Goal: Information Seeking & Learning: Learn about a topic

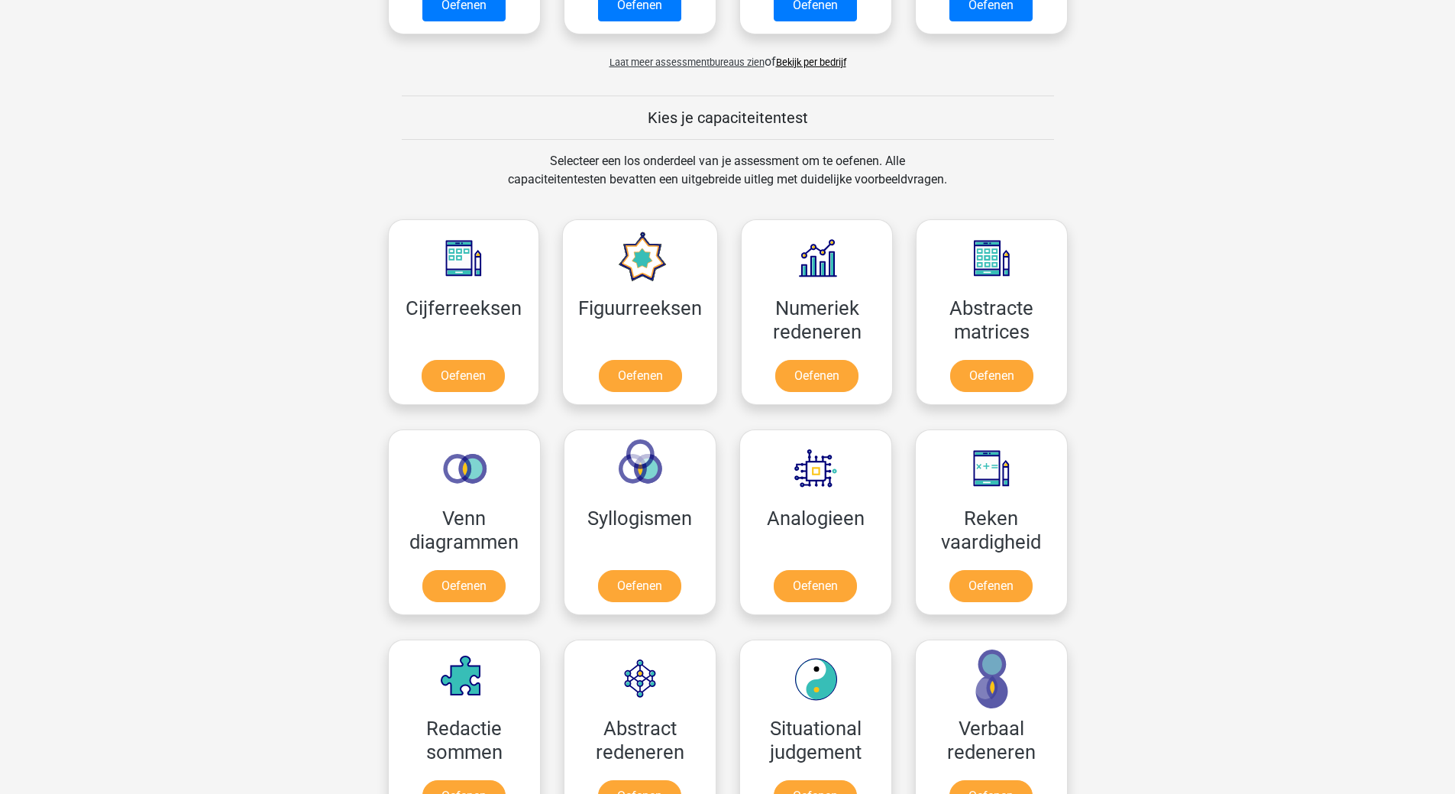
scroll to position [611, 0]
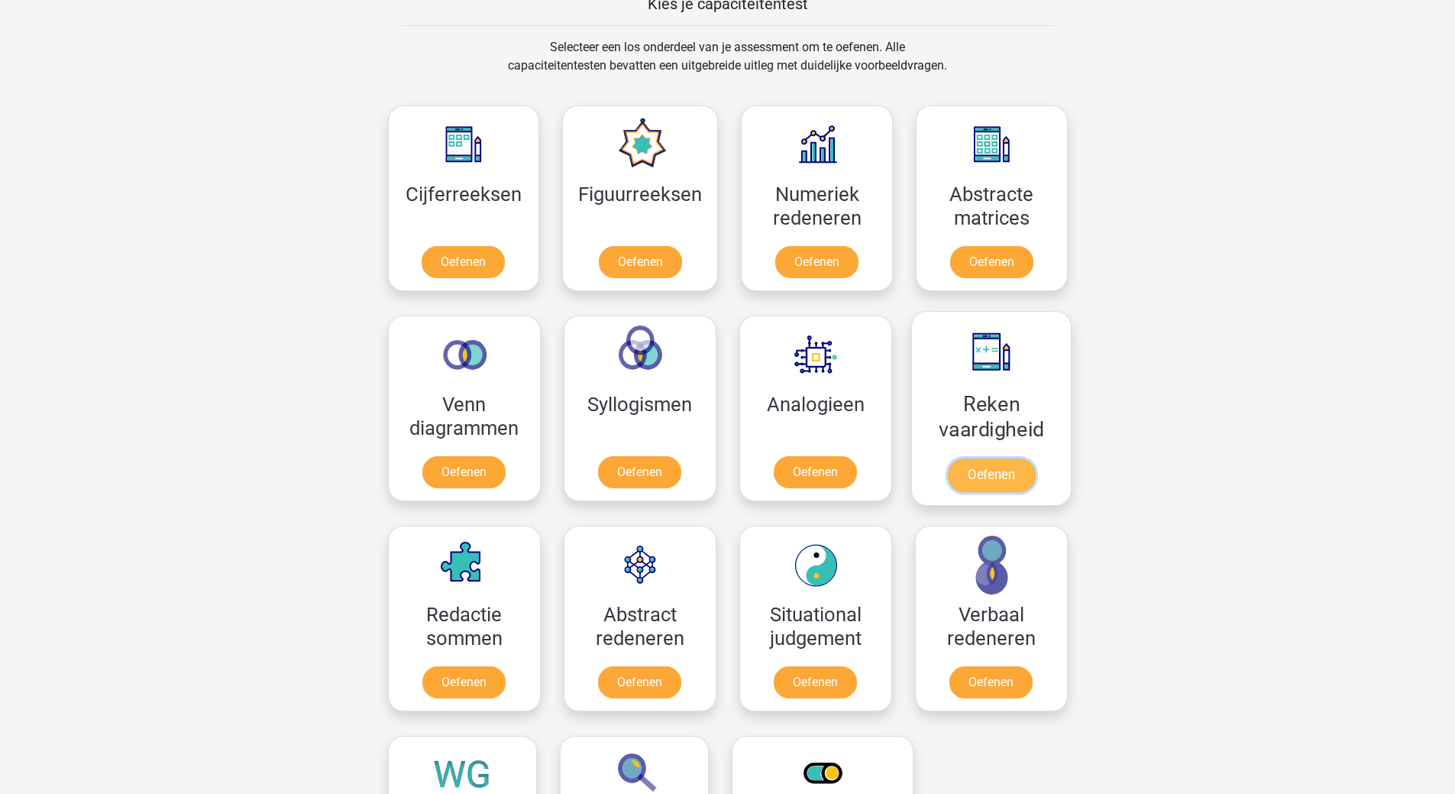
click at [995, 472] on link "Oefenen" at bounding box center [990, 475] width 87 height 34
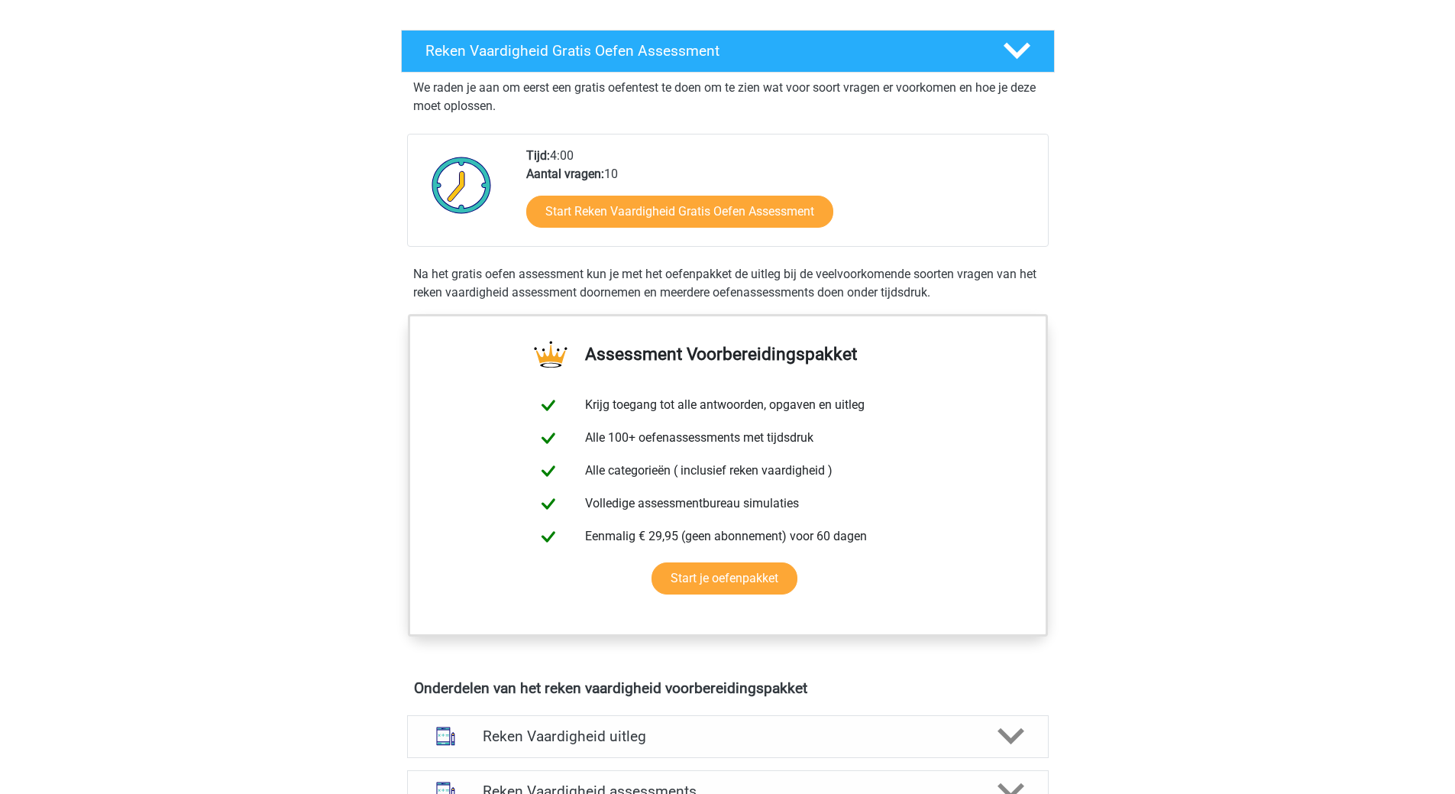
scroll to position [382, 0]
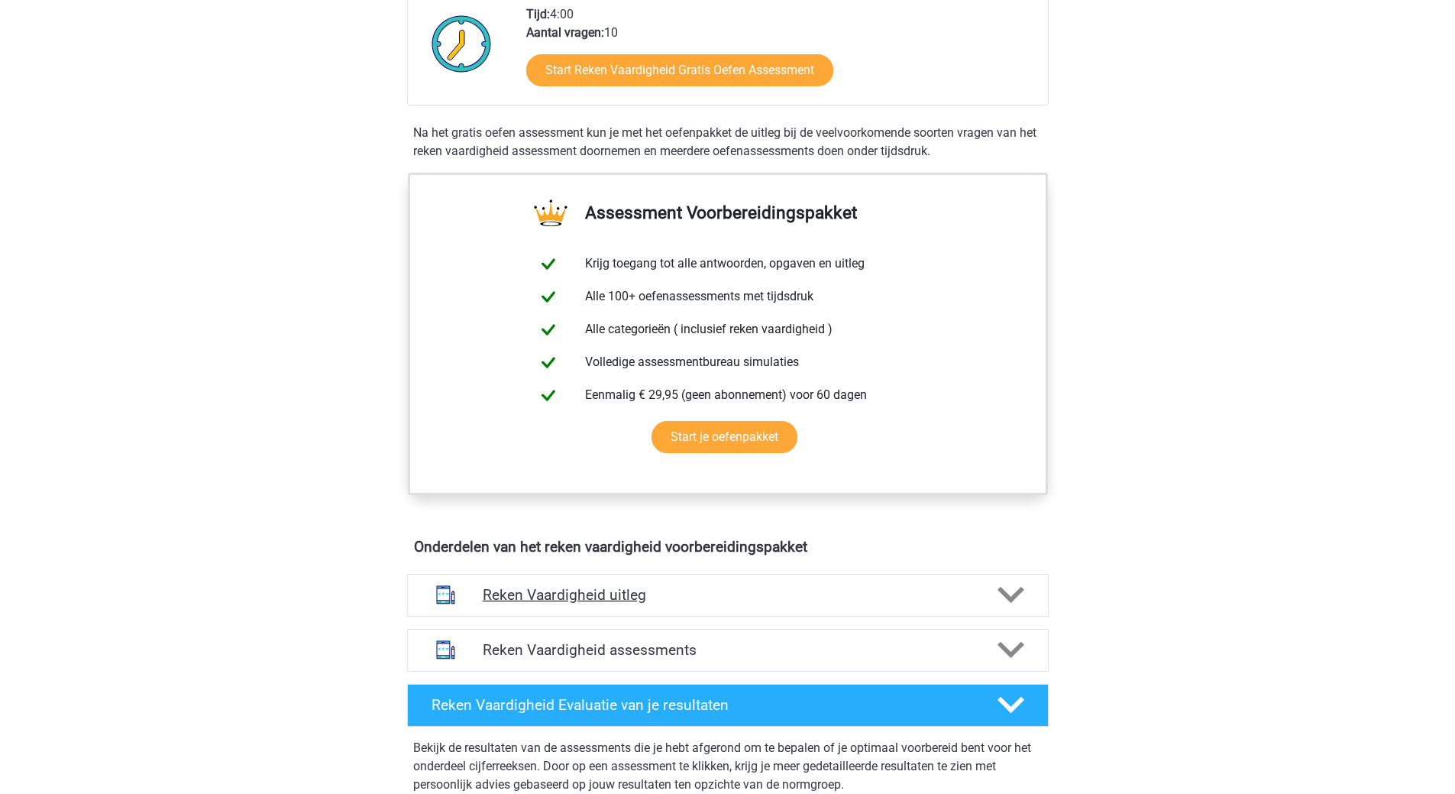
click at [995, 596] on div at bounding box center [1009, 594] width 51 height 27
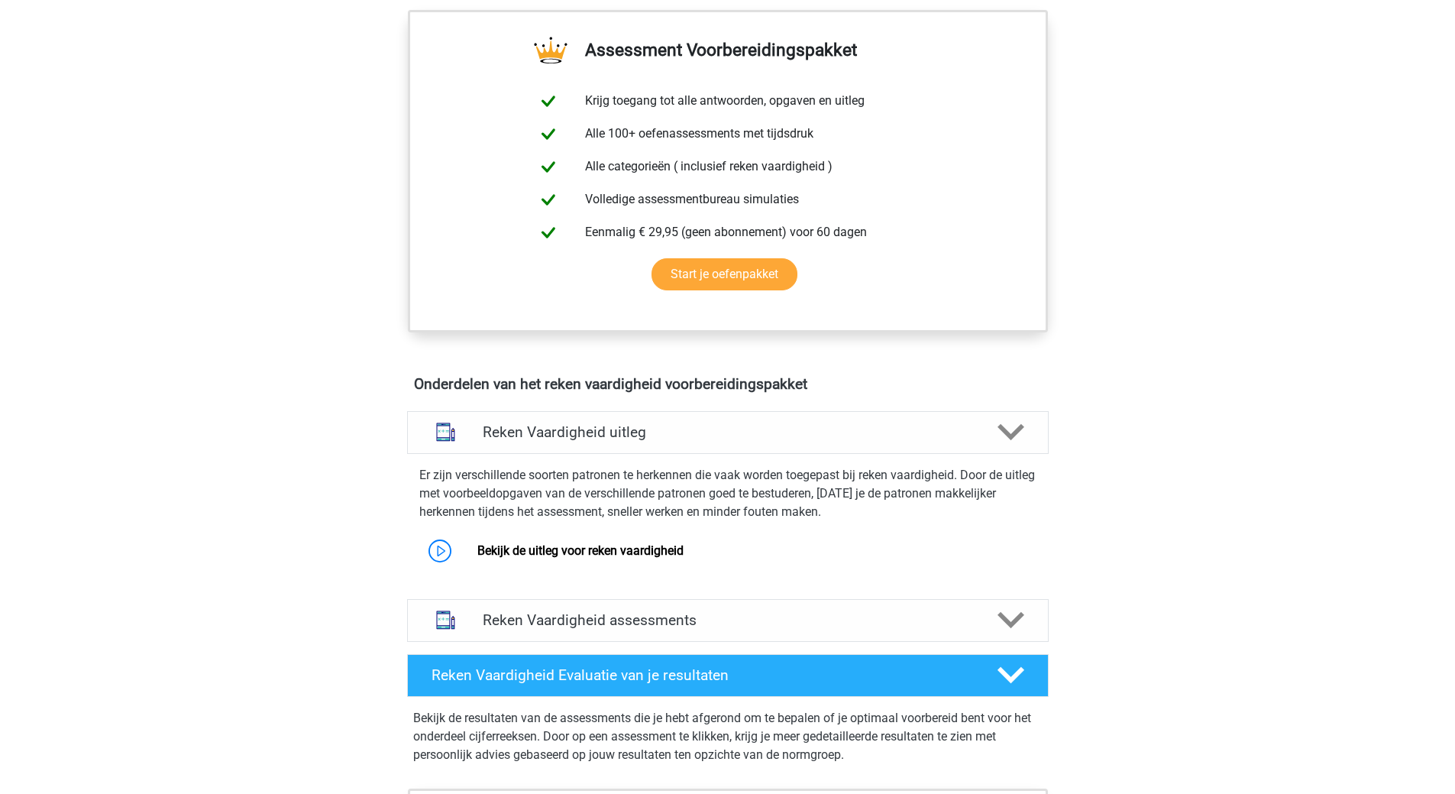
scroll to position [611, 0]
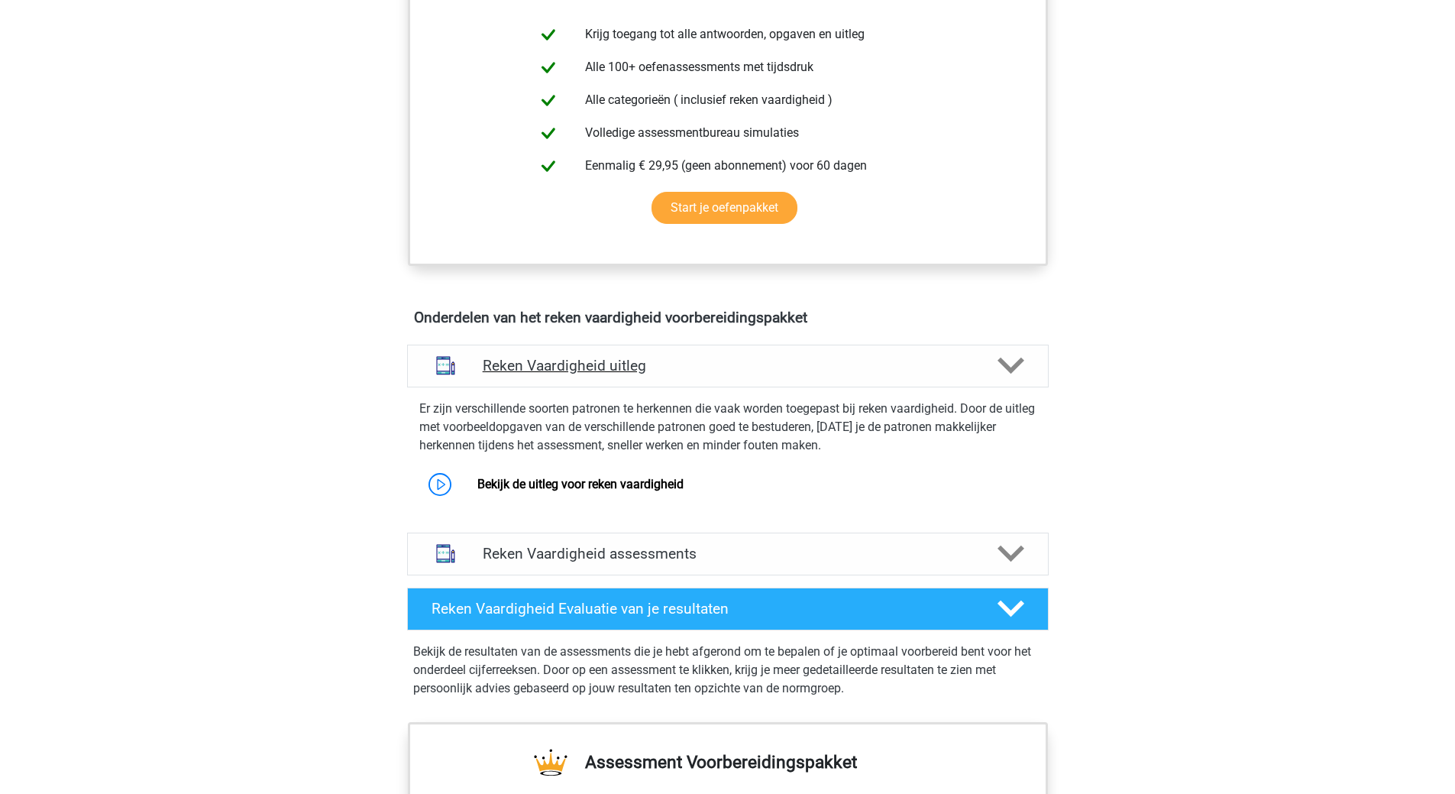
click at [1005, 368] on polygon at bounding box center [1011, 365] width 27 height 17
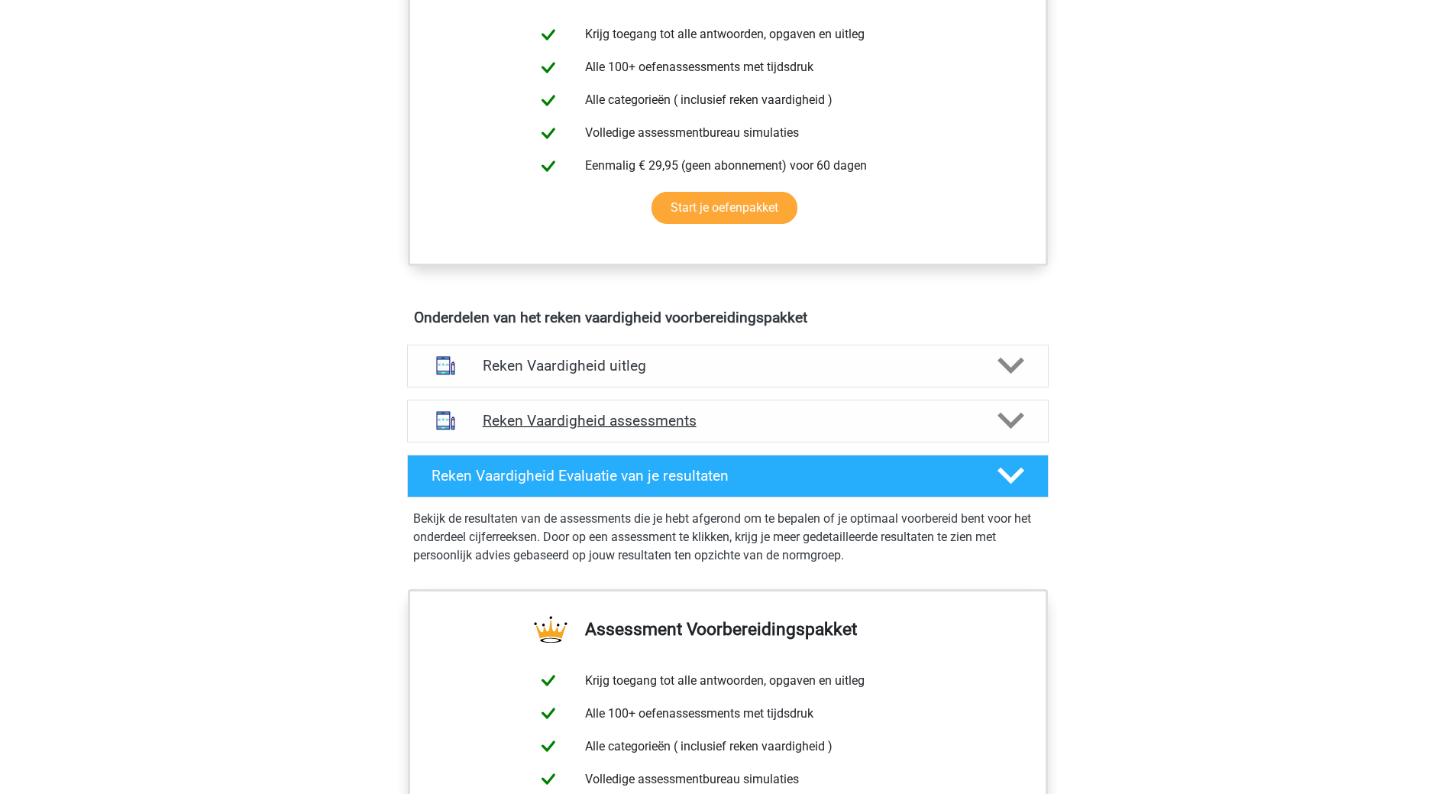
click at [1008, 420] on polygon at bounding box center [1011, 420] width 27 height 17
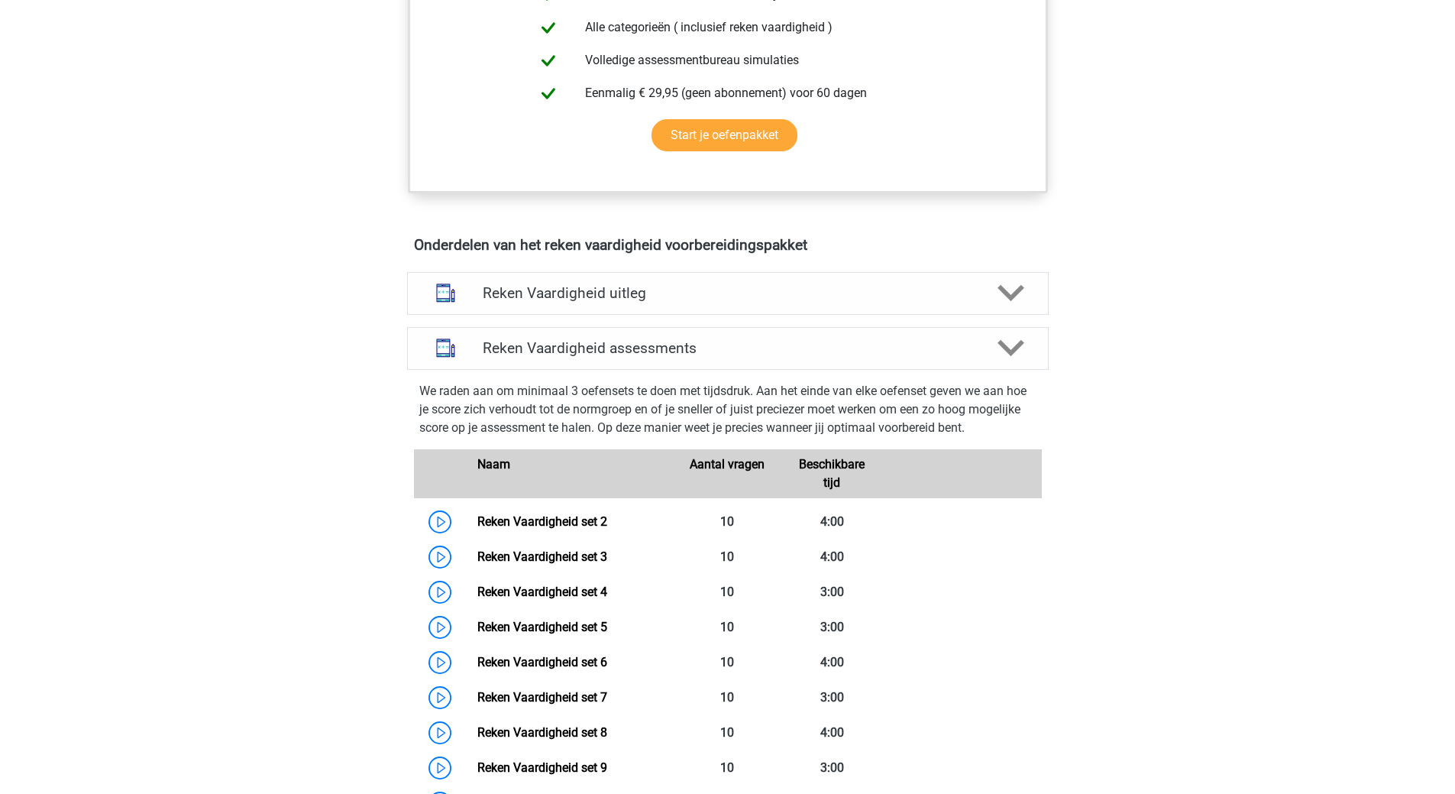
scroll to position [840, 0]
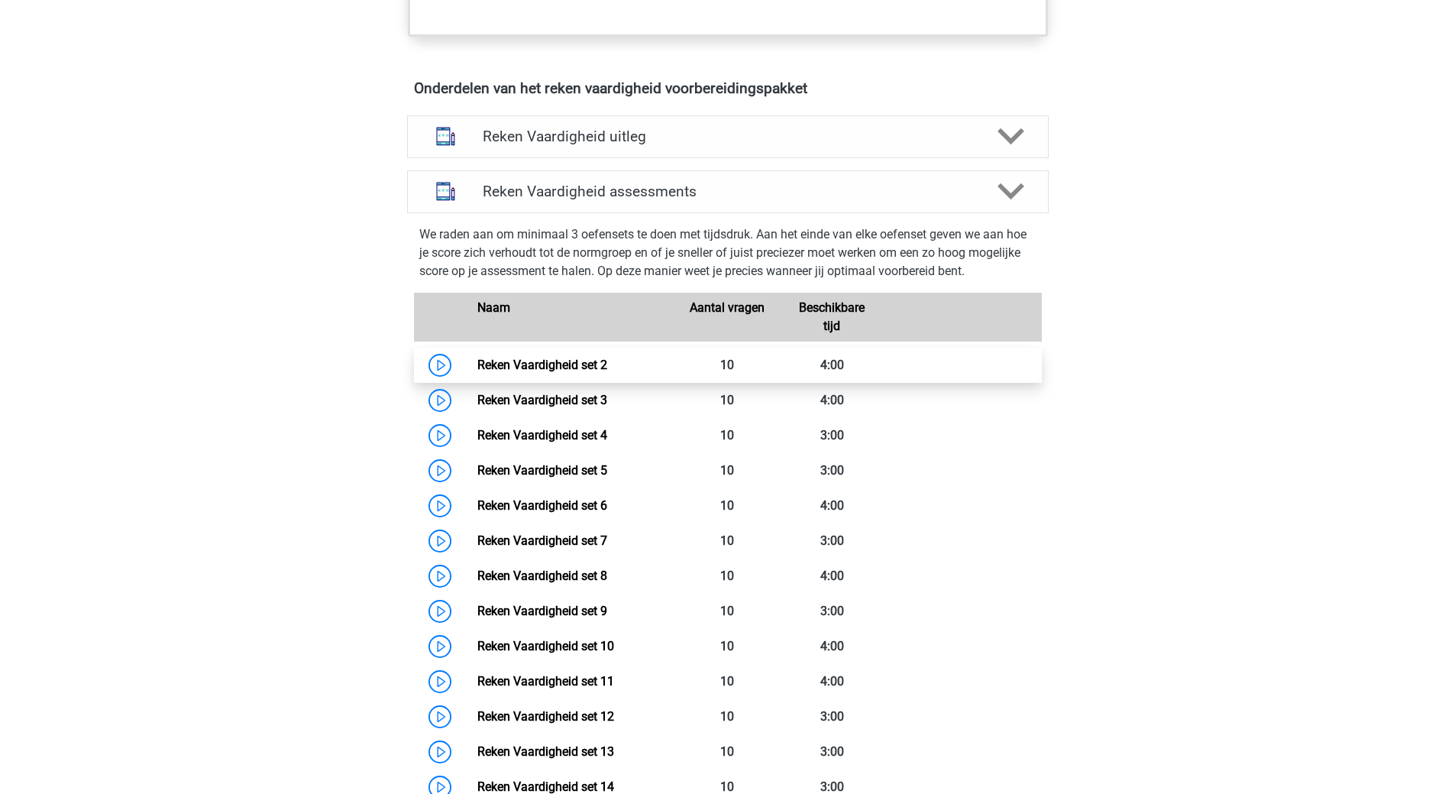
click at [574, 370] on link "Reken Vaardigheid set 2" at bounding box center [542, 364] width 130 height 15
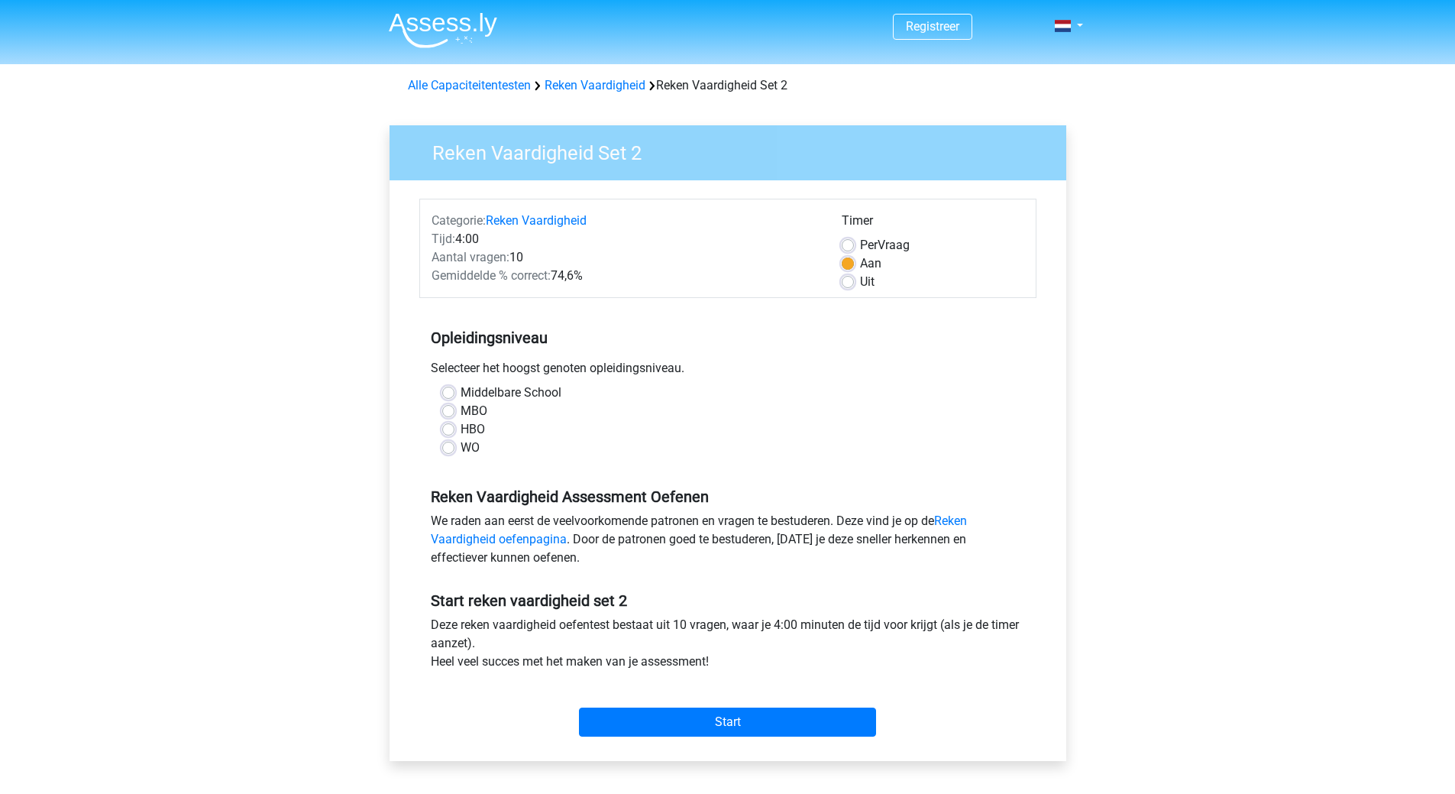
click at [461, 395] on label "Middelbare School" at bounding box center [511, 392] width 101 height 18
click at [451, 395] on input "Middelbare School" at bounding box center [448, 390] width 12 height 15
radio input "true"
click at [455, 429] on div "HBO" at bounding box center [727, 429] width 571 height 18
click at [461, 429] on label "HBO" at bounding box center [473, 429] width 24 height 18
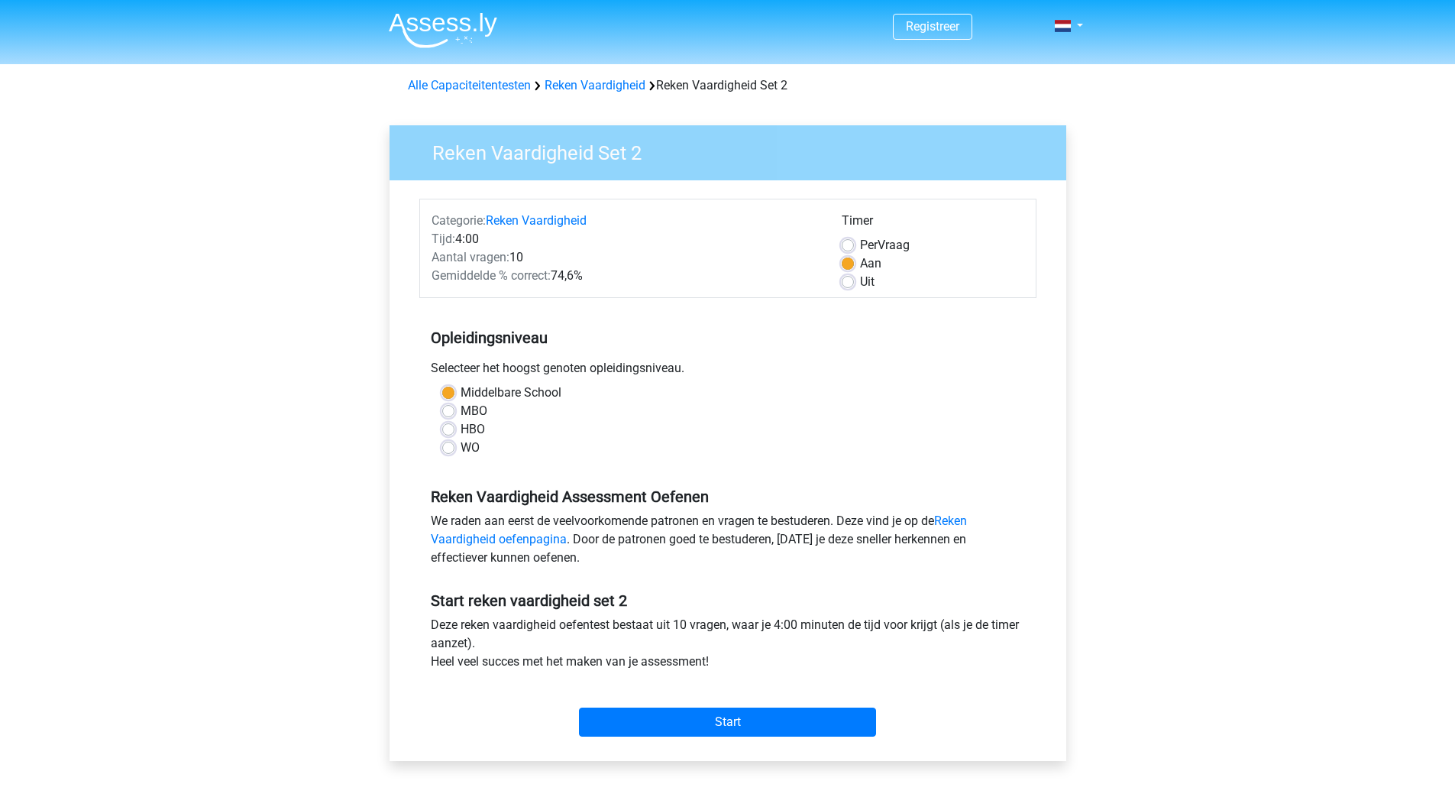
click at [453, 429] on input "HBO" at bounding box center [448, 427] width 12 height 15
radio input "true"
click at [746, 710] on input "Start" at bounding box center [727, 721] width 297 height 29
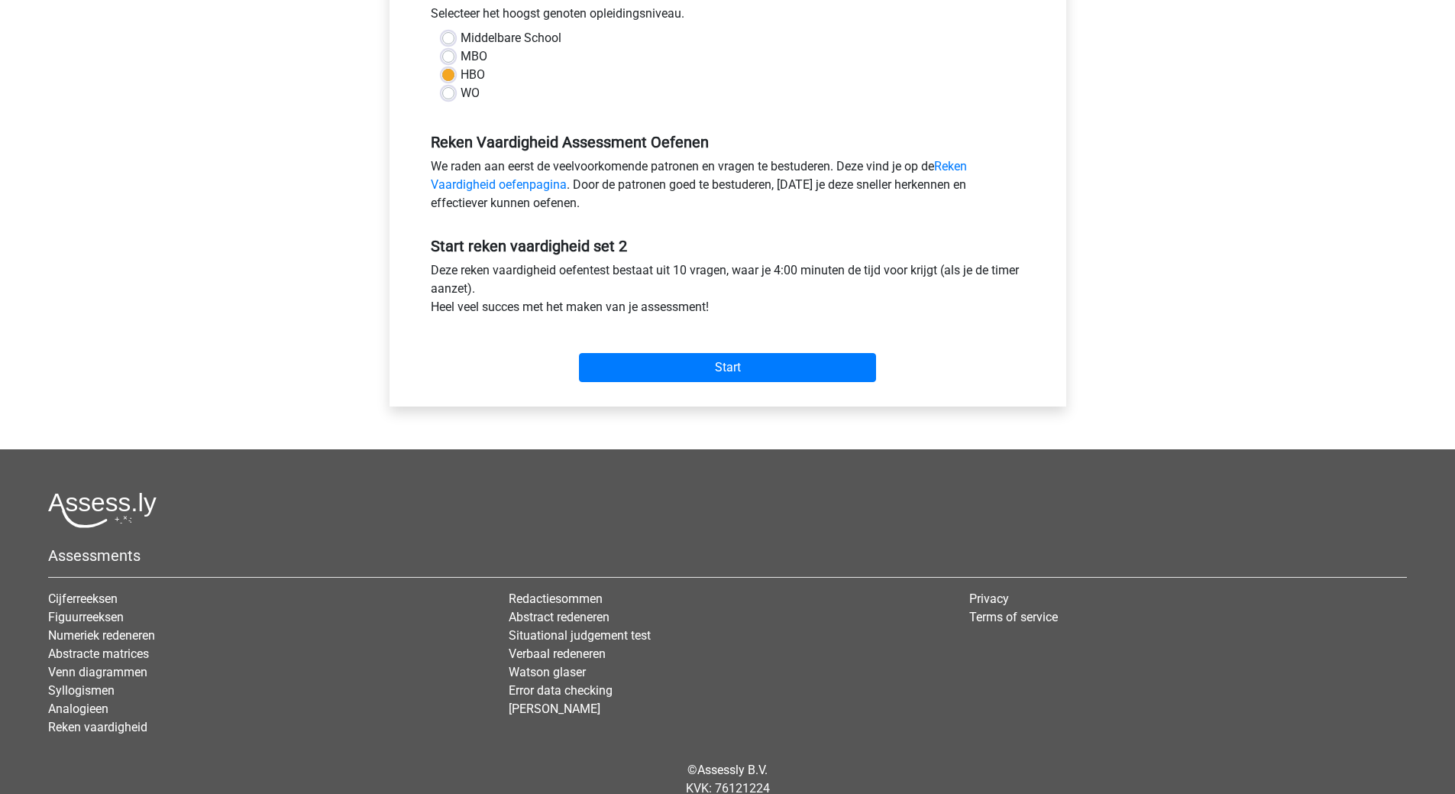
scroll to position [382, 0]
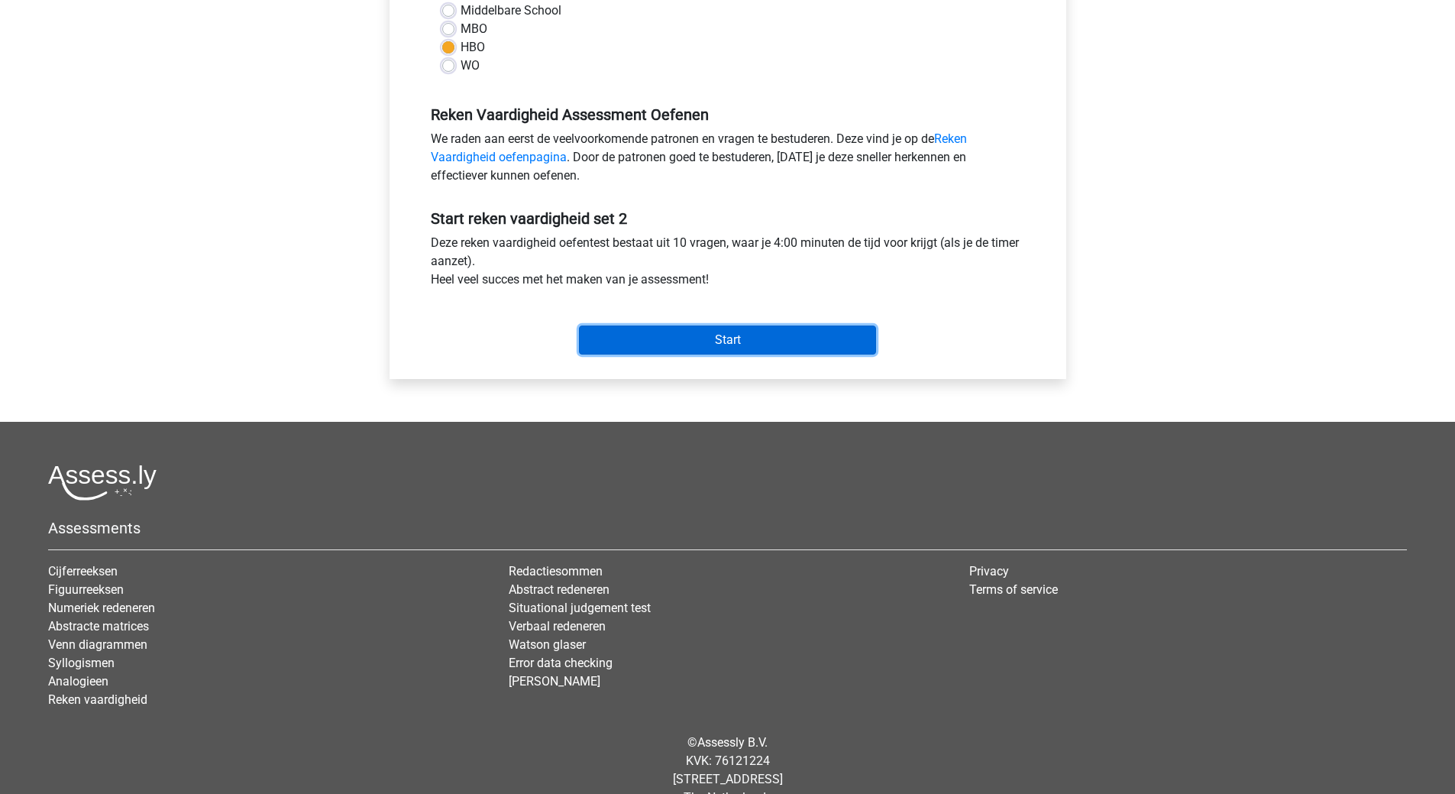
click at [694, 338] on input "Start" at bounding box center [727, 339] width 297 height 29
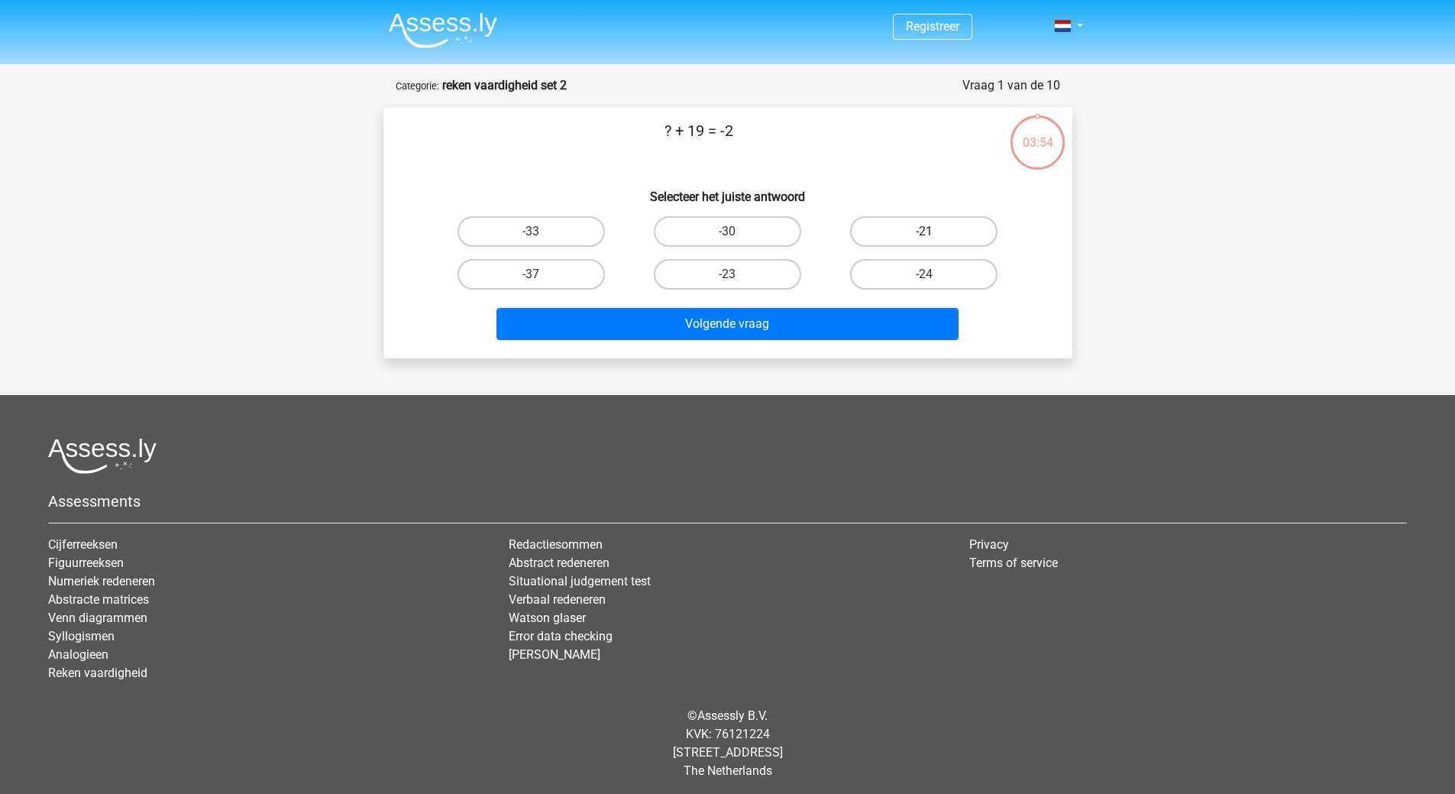
click at [965, 228] on label "-21" at bounding box center [923, 231] width 147 height 31
click at [934, 231] on input "-21" at bounding box center [929, 236] width 10 height 10
radio input "true"
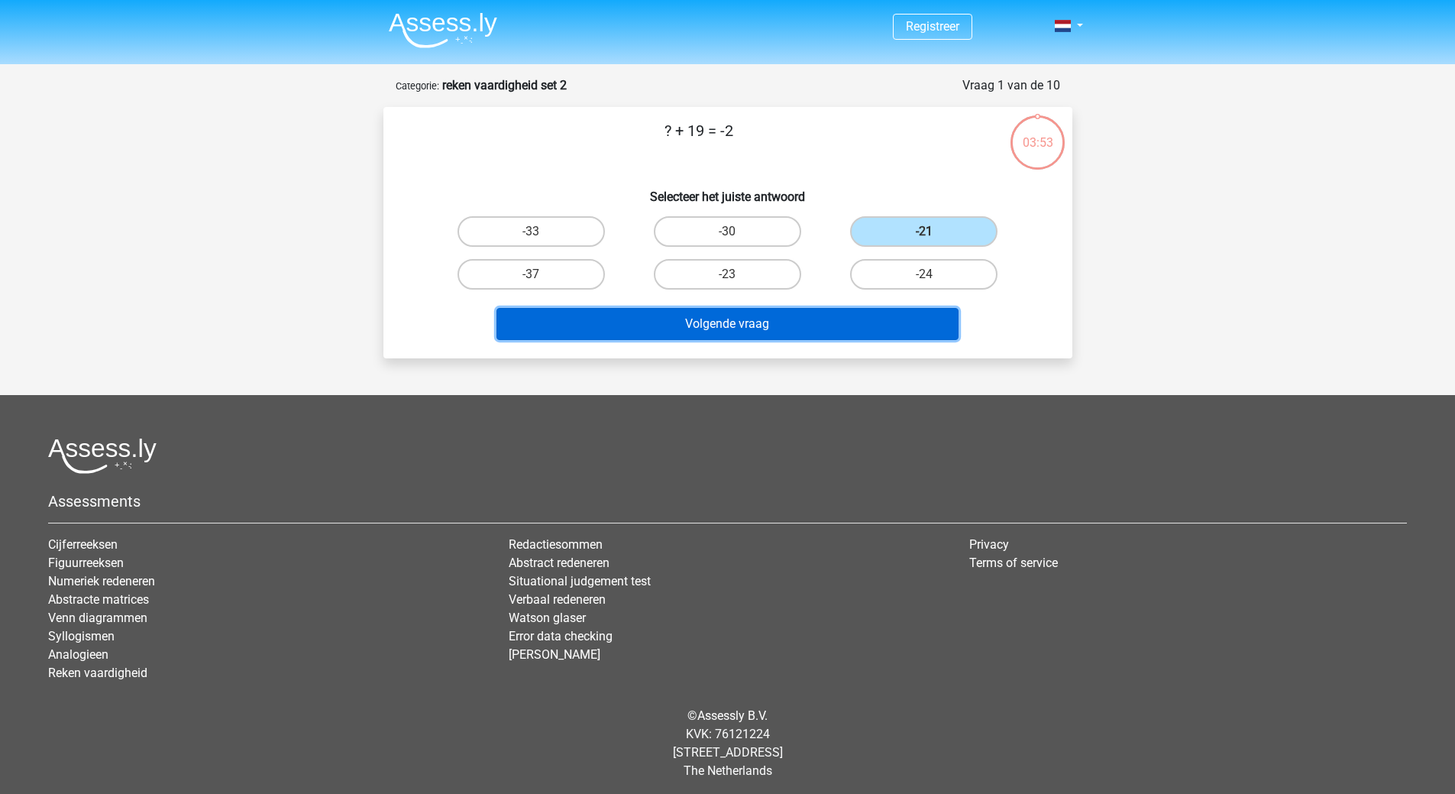
click at [792, 322] on button "Volgende vraag" at bounding box center [728, 324] width 462 height 32
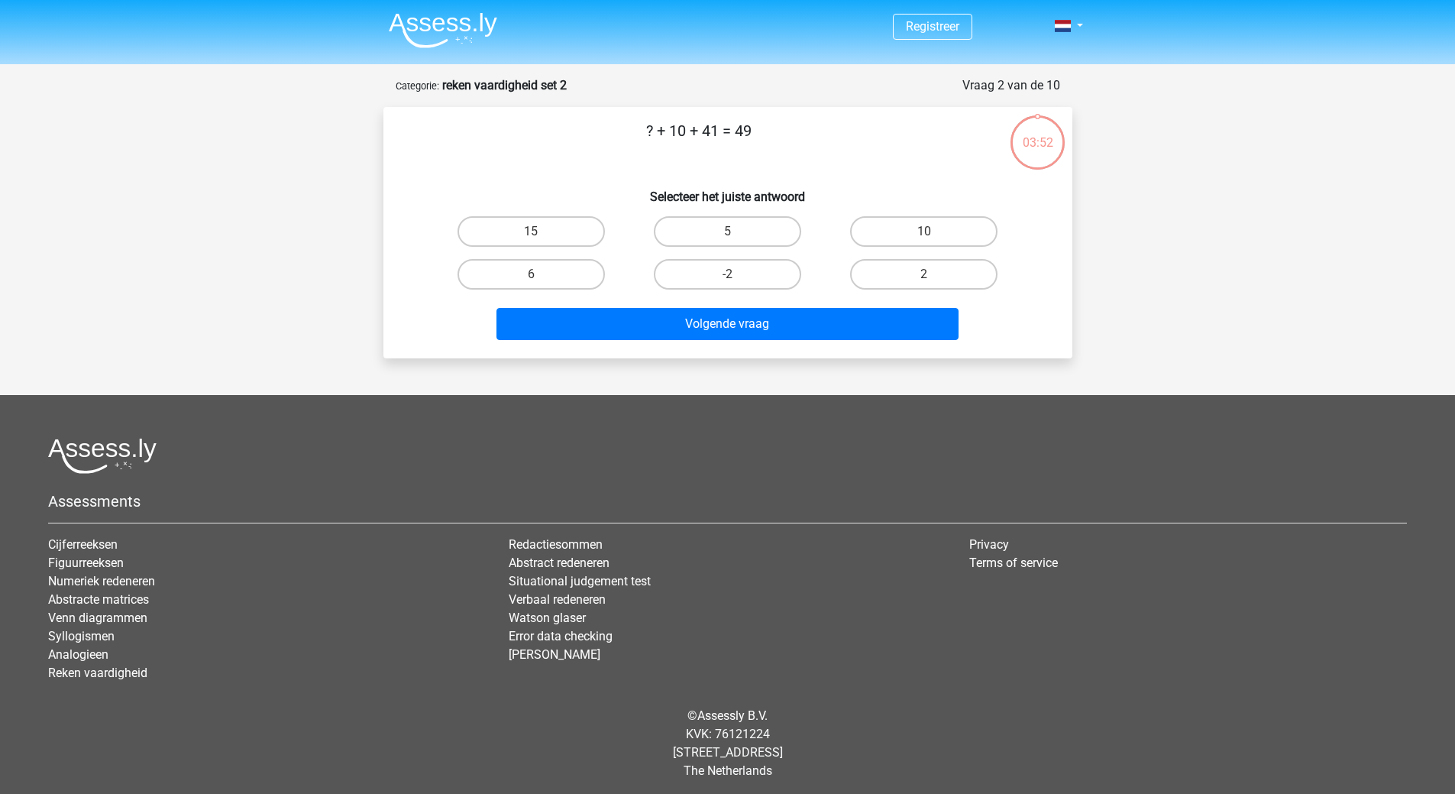
scroll to position [5, 0]
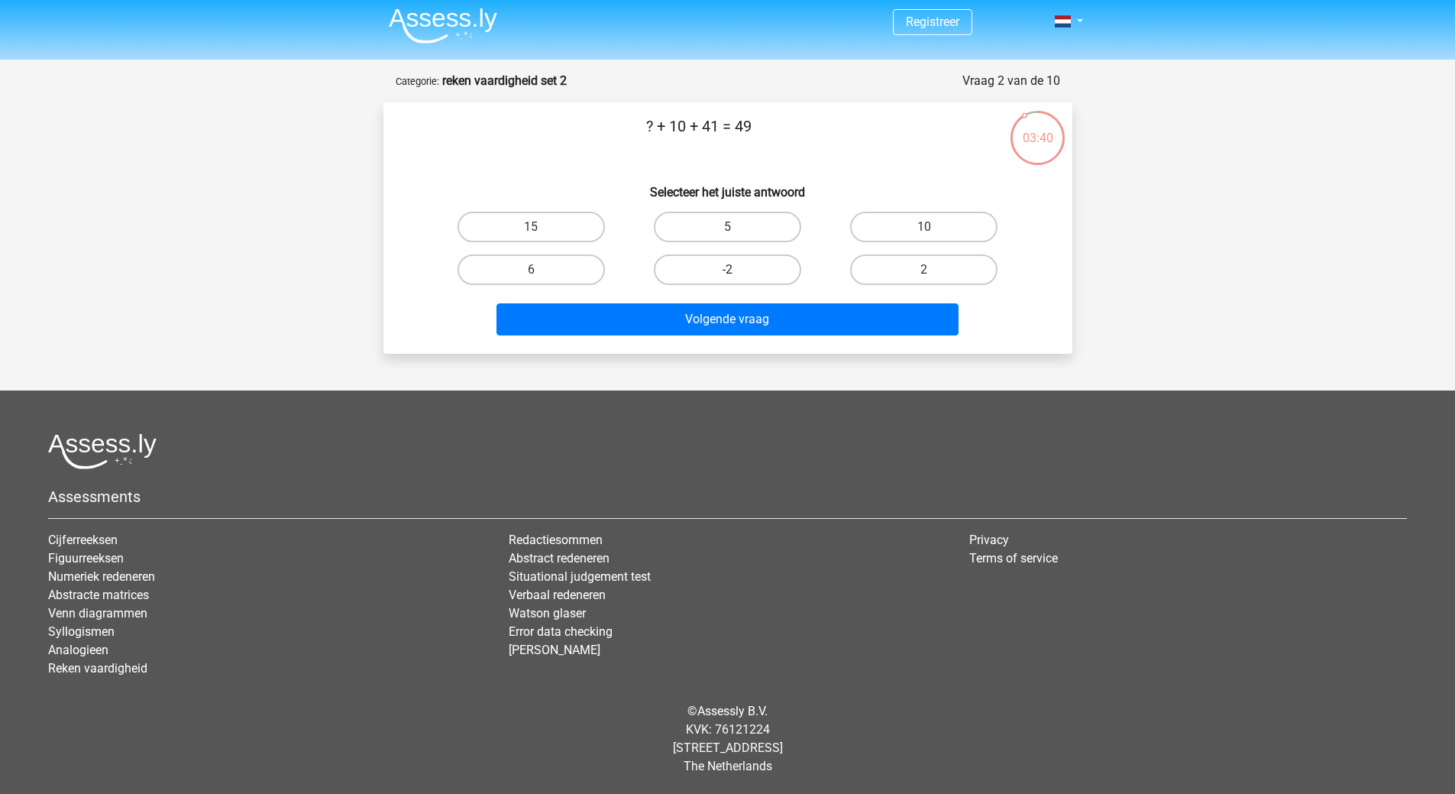
click at [713, 263] on label "-2" at bounding box center [727, 269] width 147 height 31
click at [727, 270] on input "-2" at bounding box center [732, 275] width 10 height 10
radio input "true"
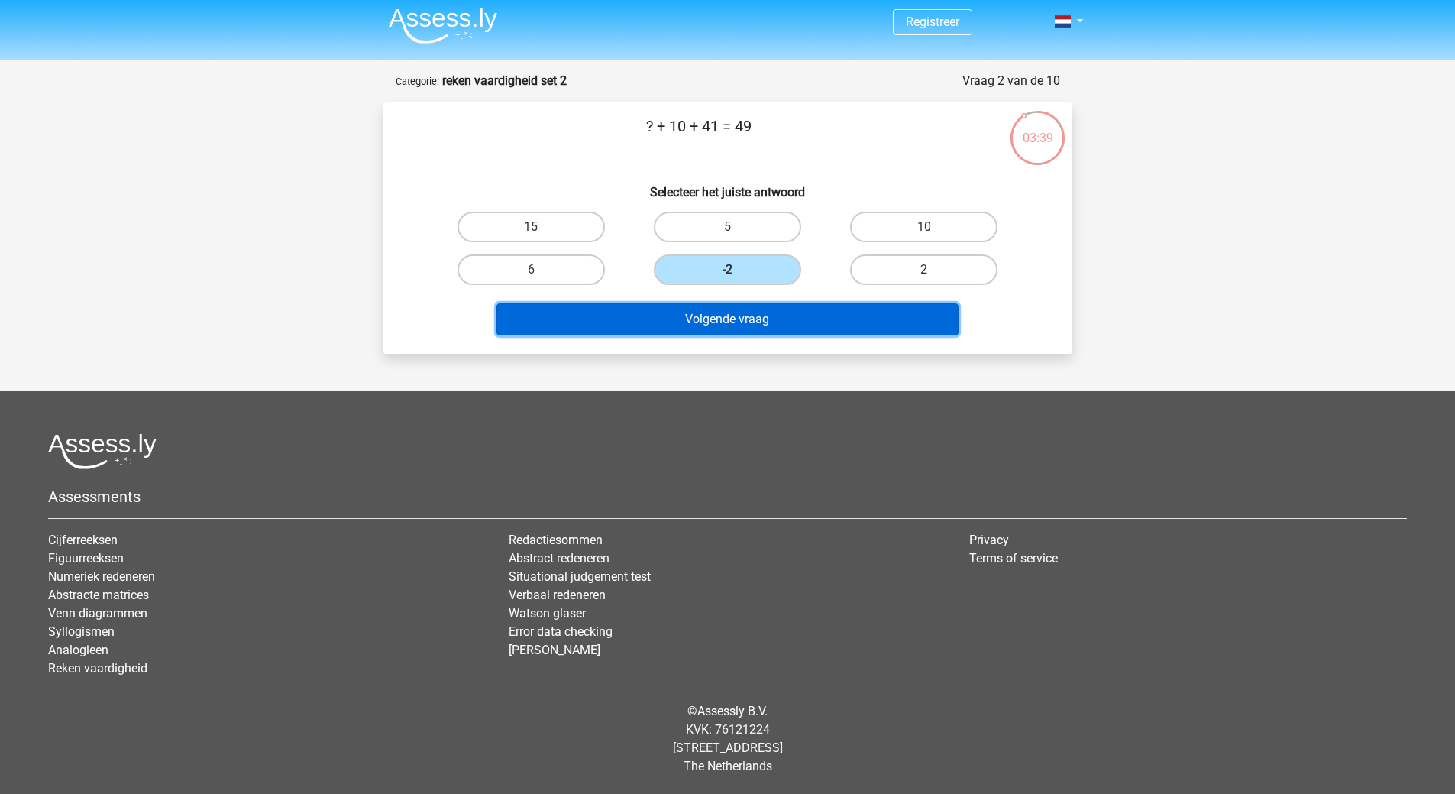
click at [715, 310] on button "Volgende vraag" at bounding box center [728, 319] width 462 height 32
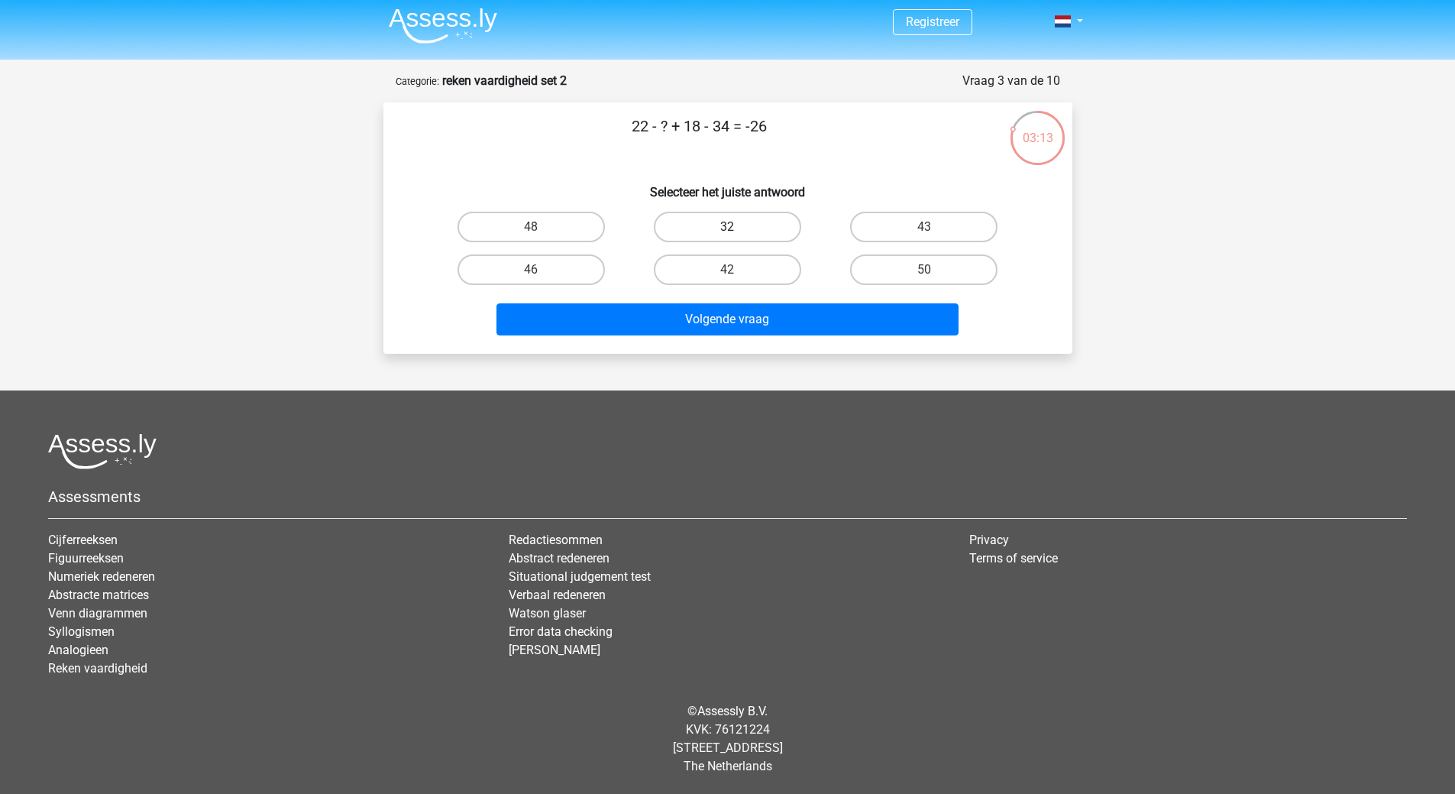
click at [770, 230] on label "32" at bounding box center [727, 227] width 147 height 31
click at [737, 230] on input "32" at bounding box center [732, 232] width 10 height 10
radio input "true"
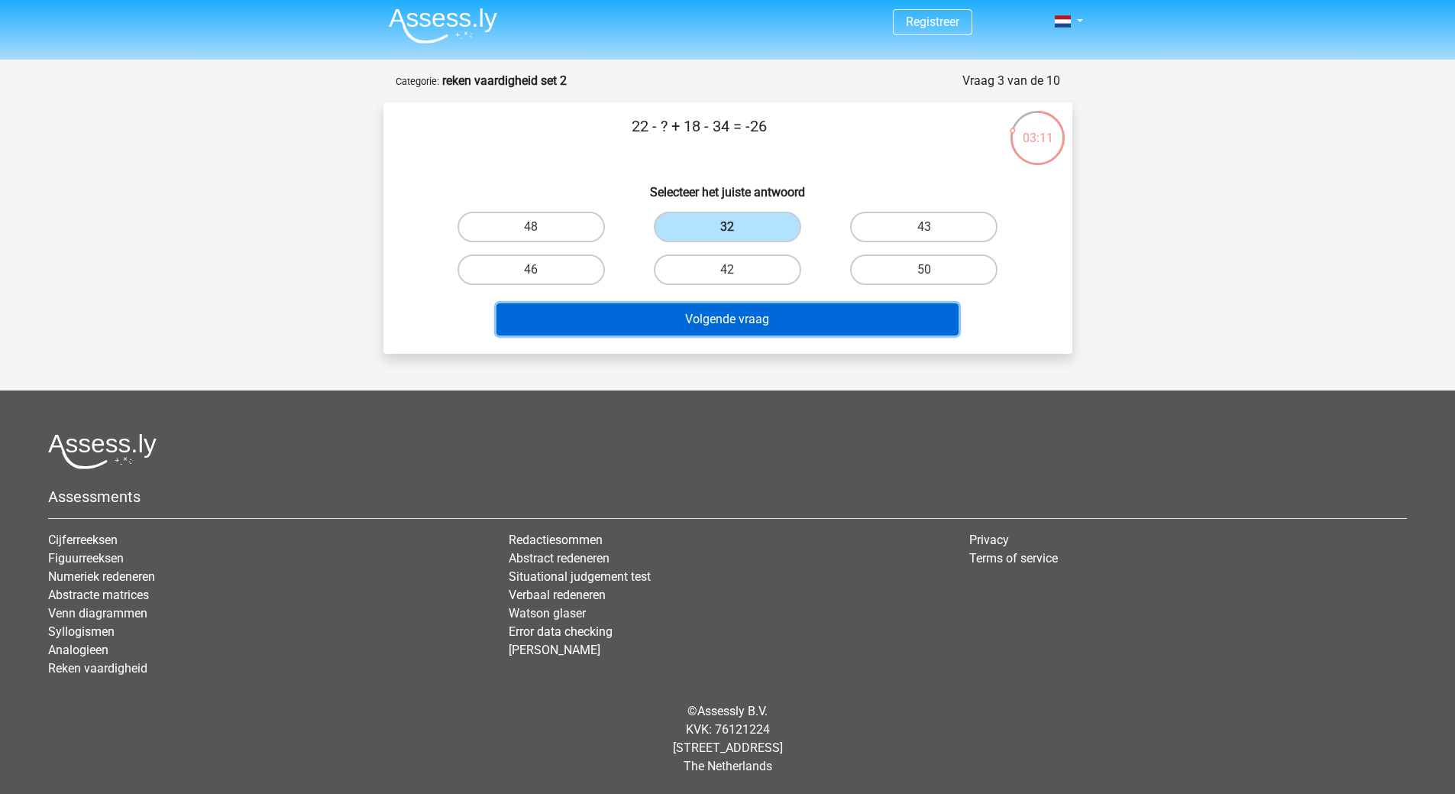
click at [765, 311] on button "Volgende vraag" at bounding box center [728, 319] width 462 height 32
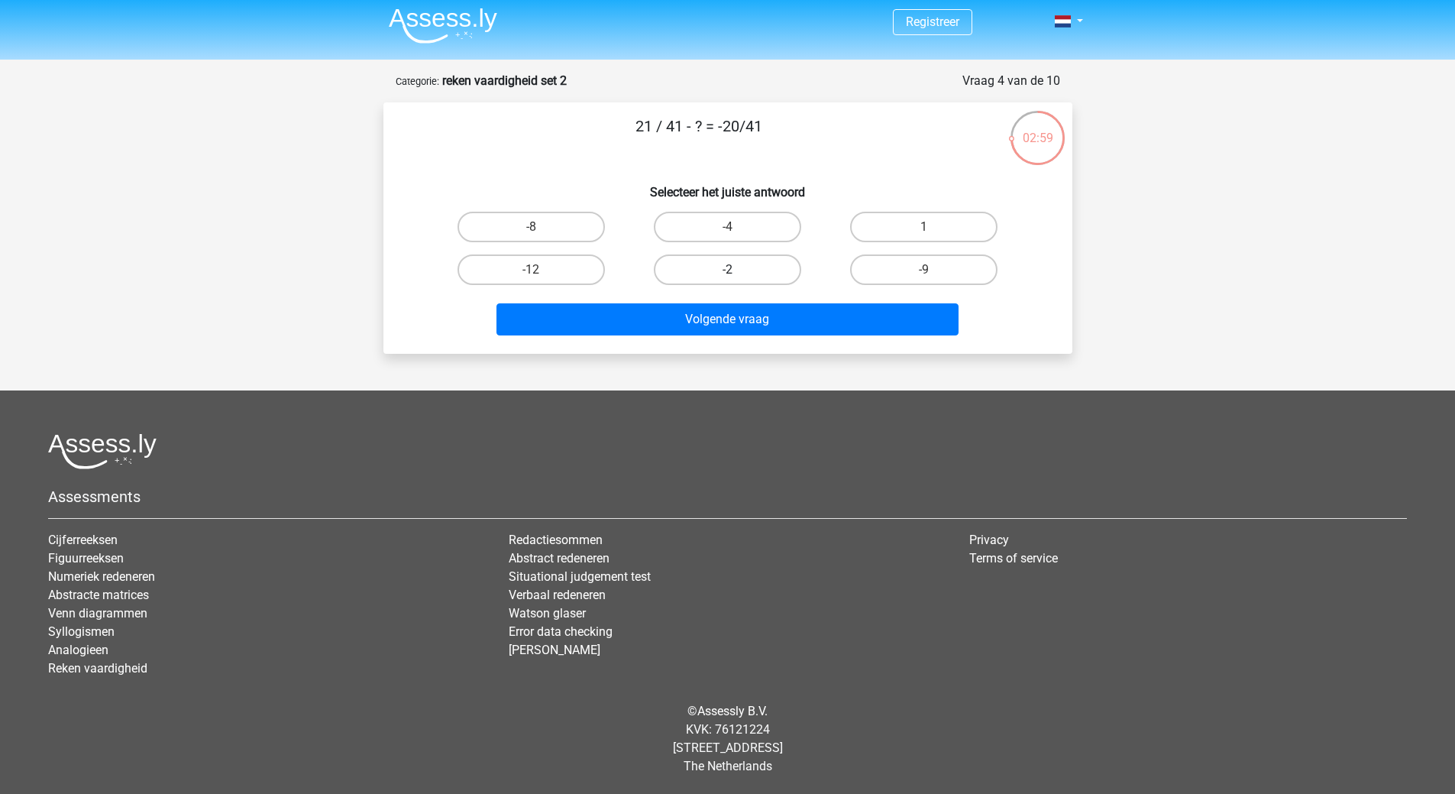
click at [747, 263] on label "-2" at bounding box center [727, 269] width 147 height 31
click at [737, 270] on input "-2" at bounding box center [732, 275] width 10 height 10
radio input "true"
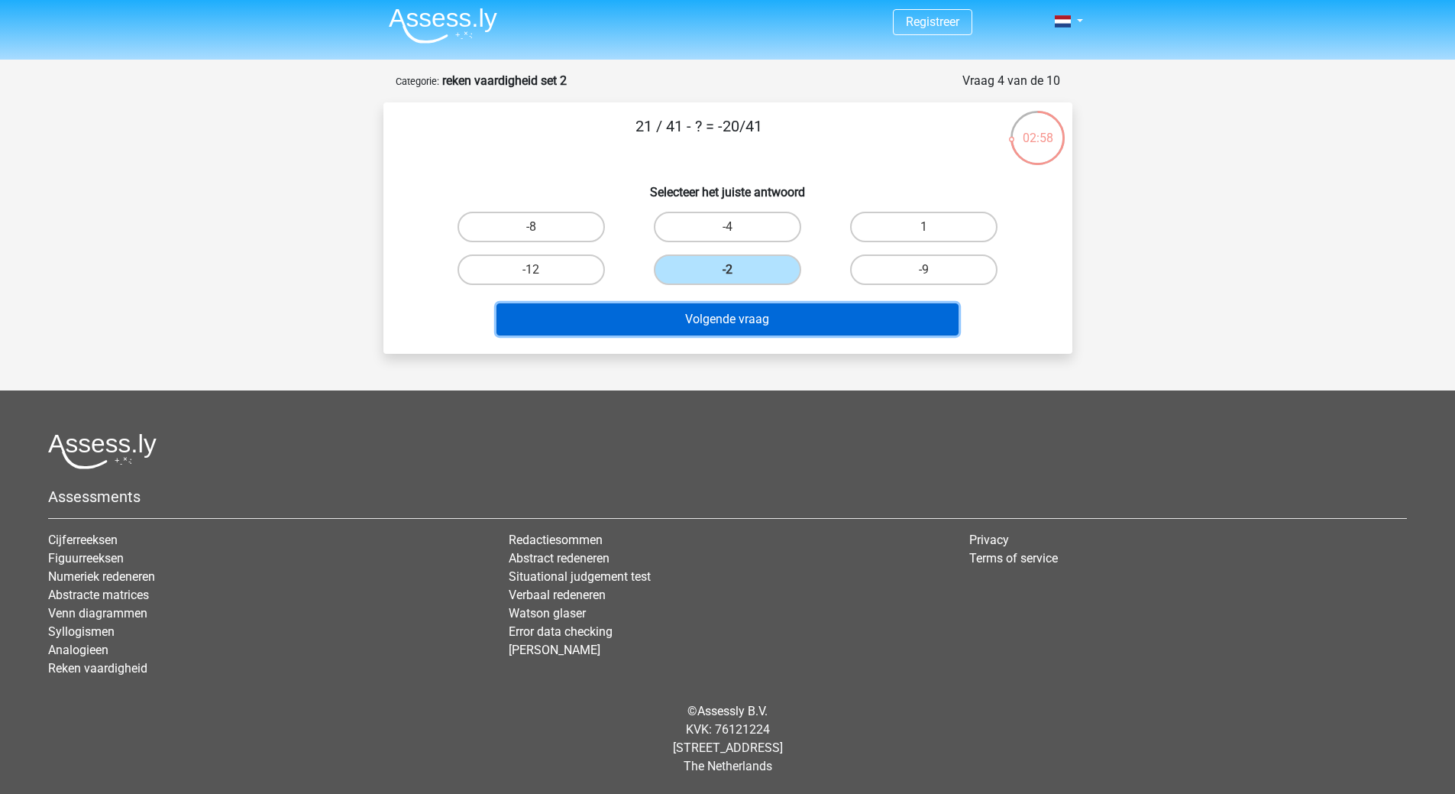
click at [751, 307] on button "Volgende vraag" at bounding box center [728, 319] width 462 height 32
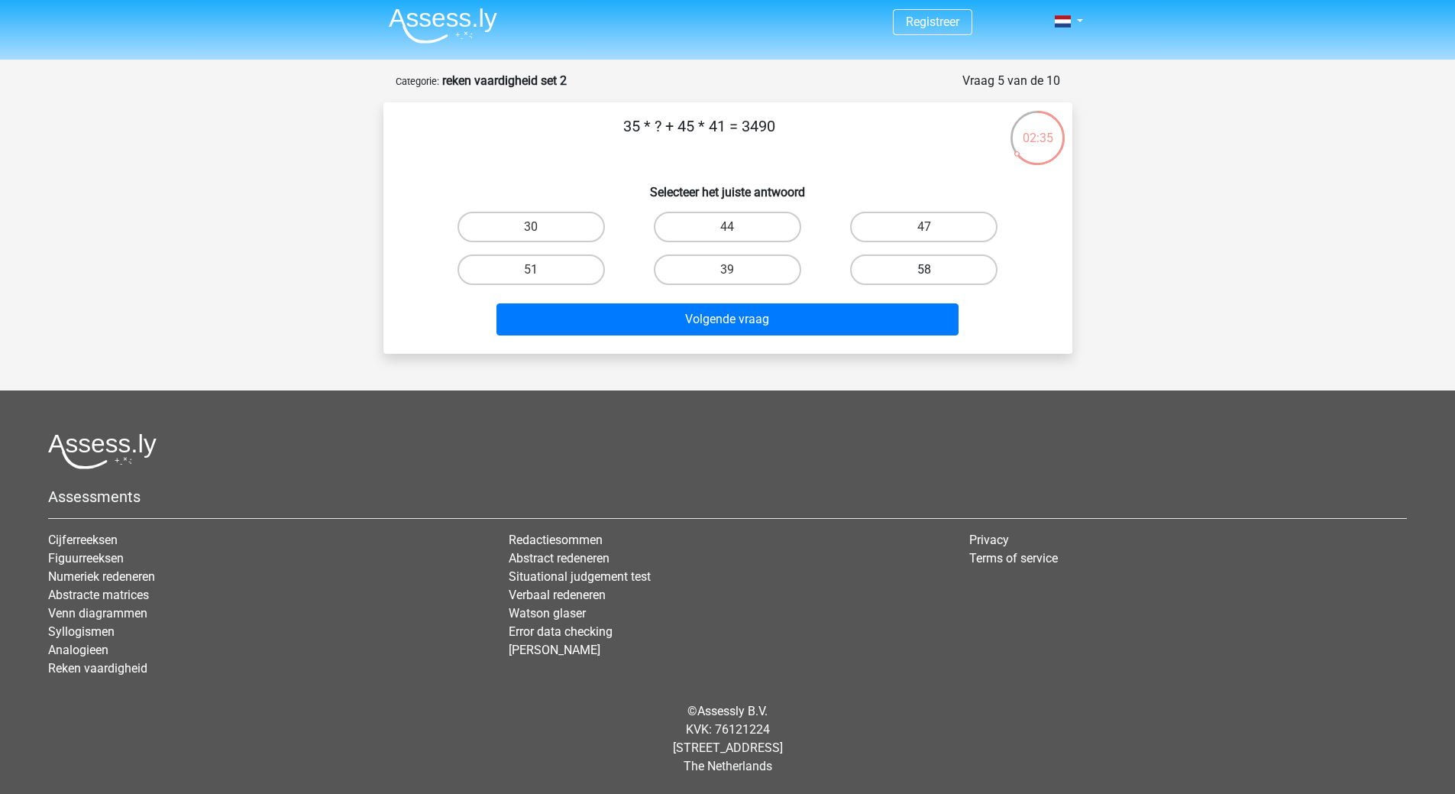
click at [908, 268] on label "58" at bounding box center [923, 269] width 147 height 31
click at [924, 270] on input "58" at bounding box center [929, 275] width 10 height 10
radio input "true"
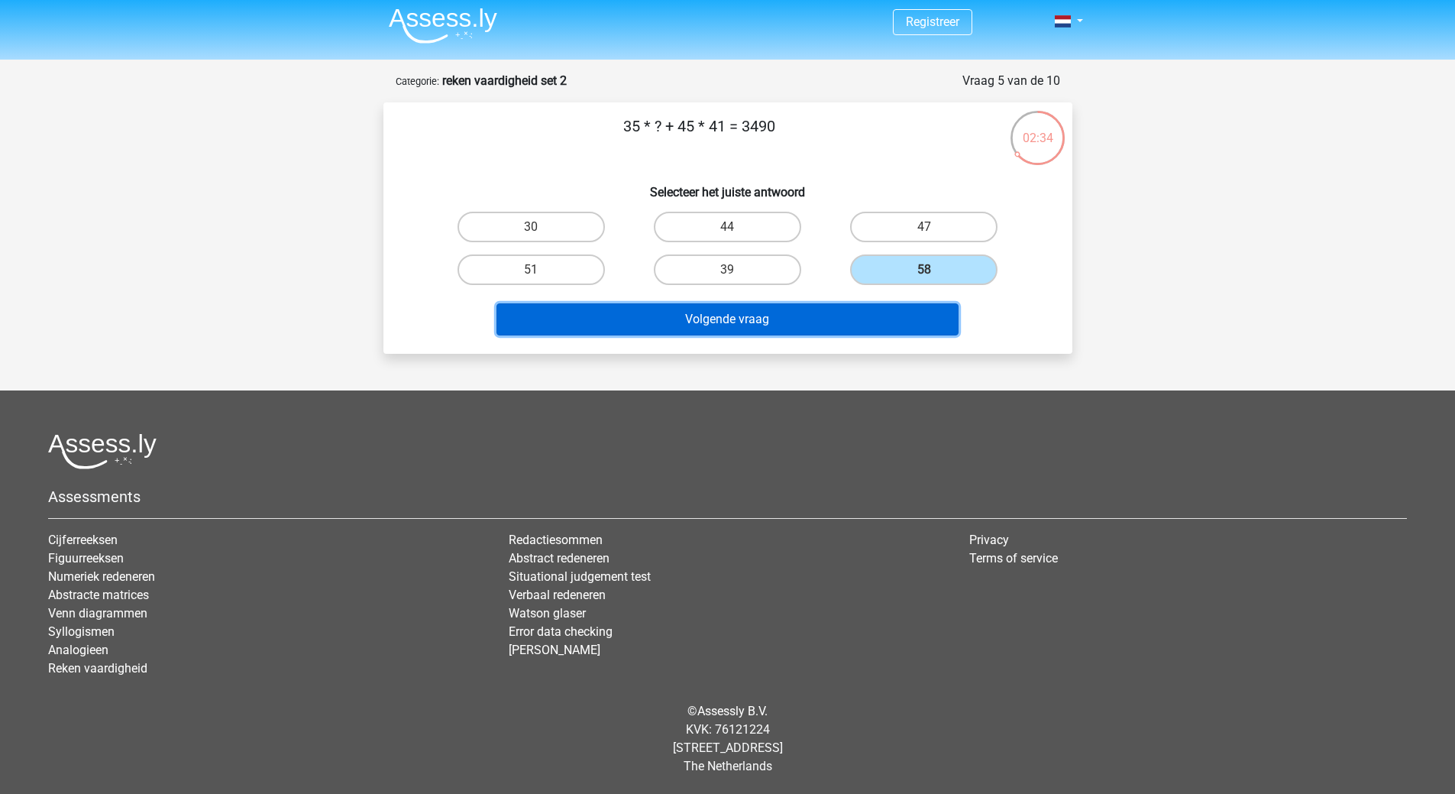
click at [792, 322] on button "Volgende vraag" at bounding box center [728, 319] width 462 height 32
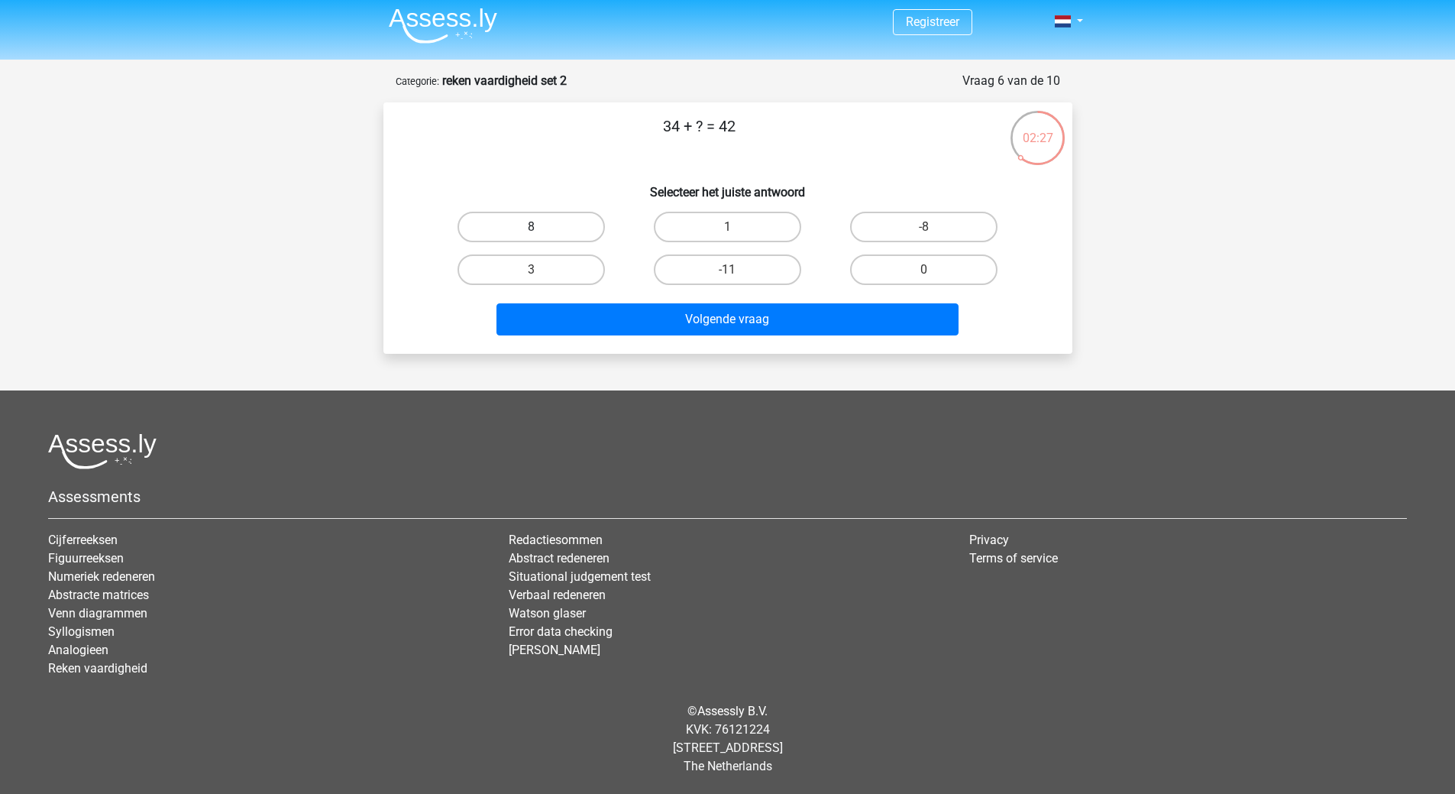
click at [525, 221] on label "8" at bounding box center [531, 227] width 147 height 31
click at [531, 227] on input "8" at bounding box center [536, 232] width 10 height 10
radio input "true"
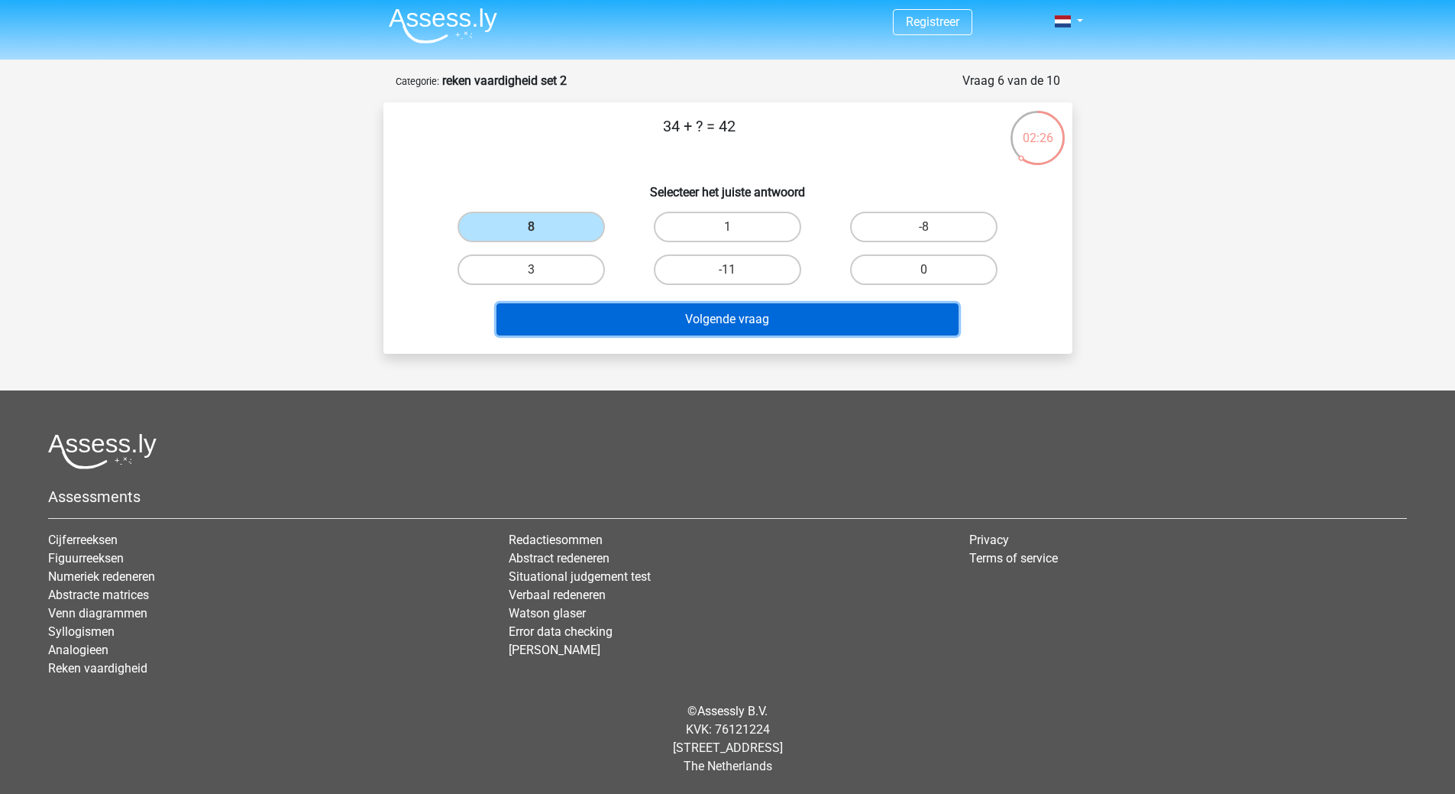
click at [673, 314] on button "Volgende vraag" at bounding box center [728, 319] width 462 height 32
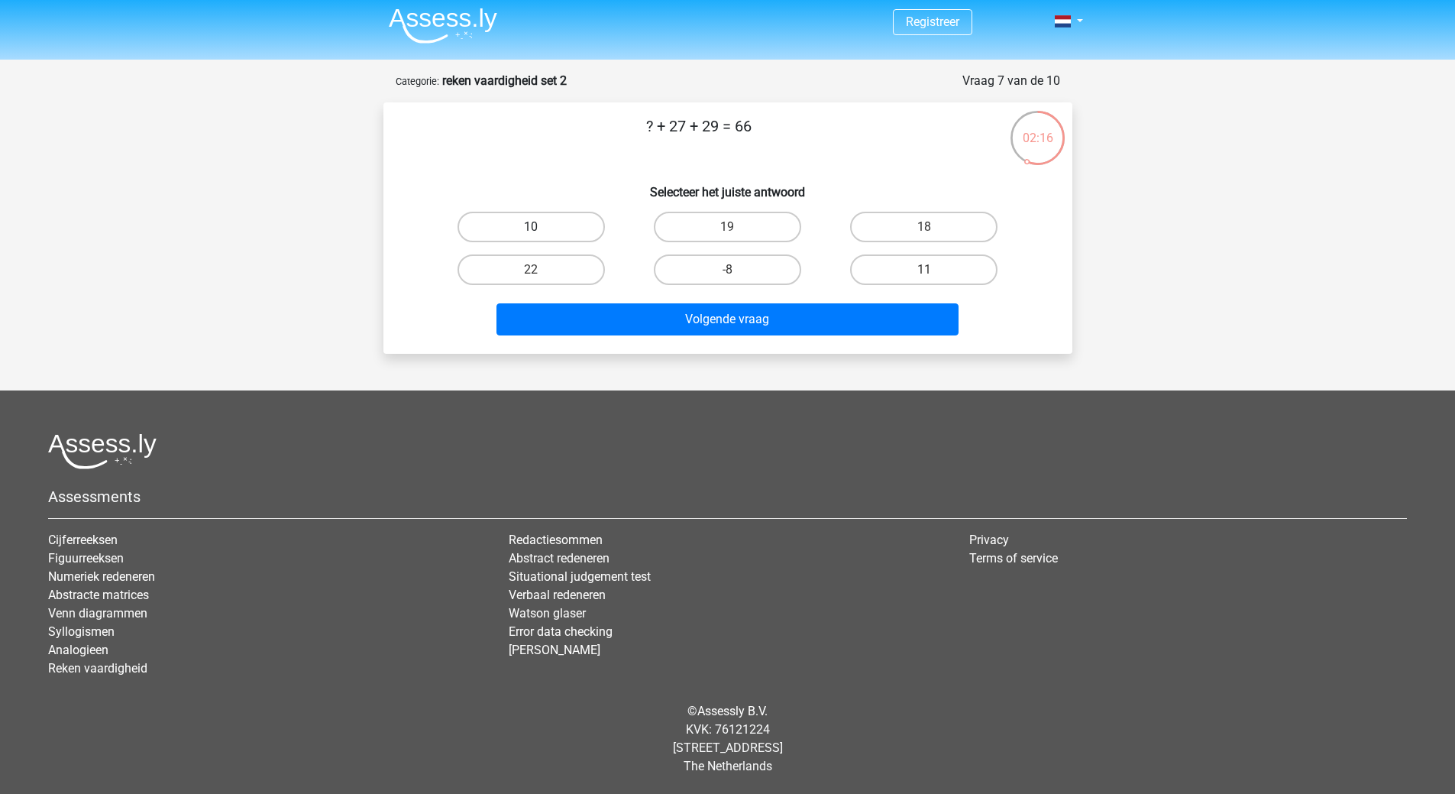
click at [578, 223] on label "10" at bounding box center [531, 227] width 147 height 31
click at [541, 227] on input "10" at bounding box center [536, 232] width 10 height 10
radio input "true"
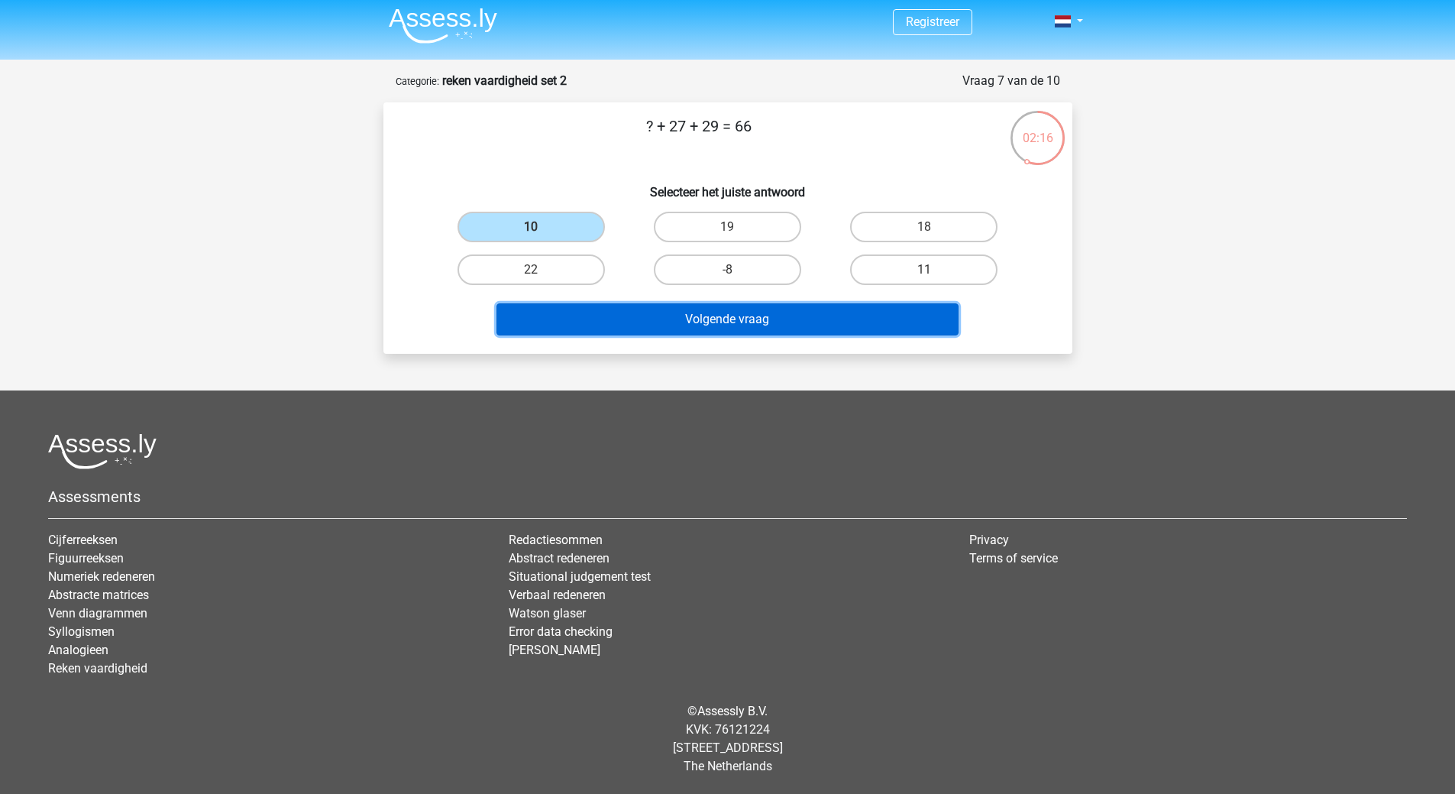
click at [699, 325] on button "Volgende vraag" at bounding box center [728, 319] width 462 height 32
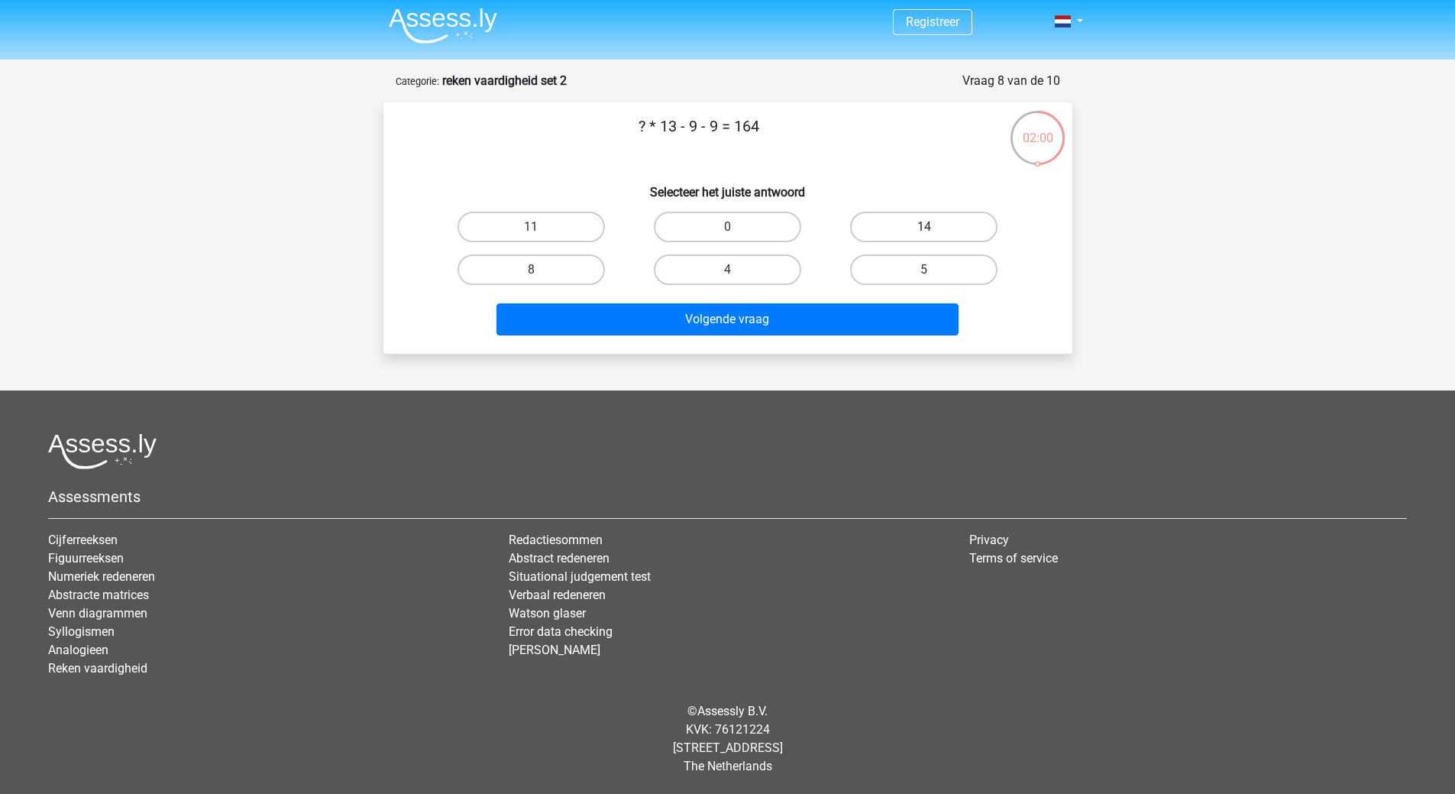
click at [907, 224] on label "14" at bounding box center [923, 227] width 147 height 31
click at [924, 227] on input "14" at bounding box center [929, 232] width 10 height 10
radio input "true"
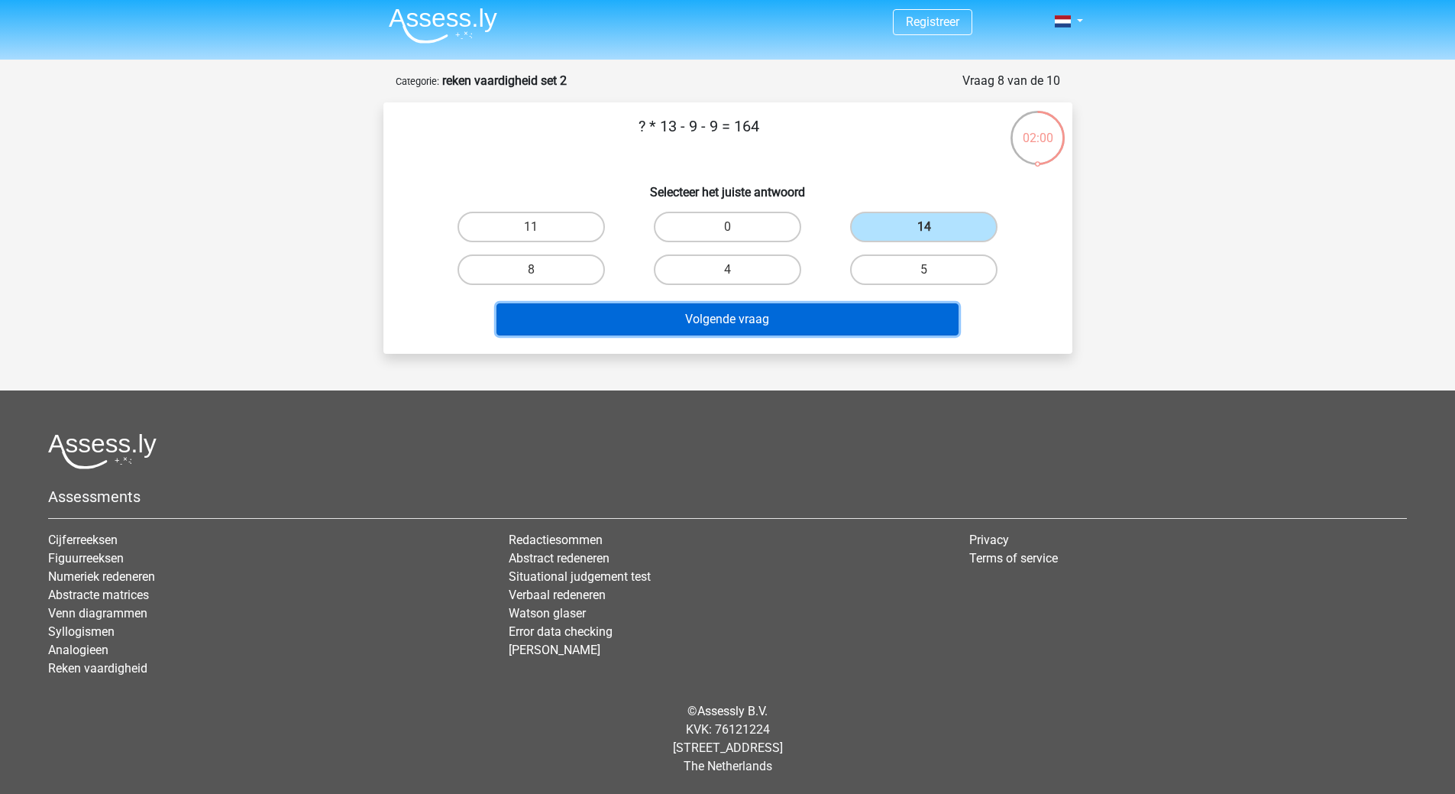
click at [840, 309] on button "Volgende vraag" at bounding box center [728, 319] width 462 height 32
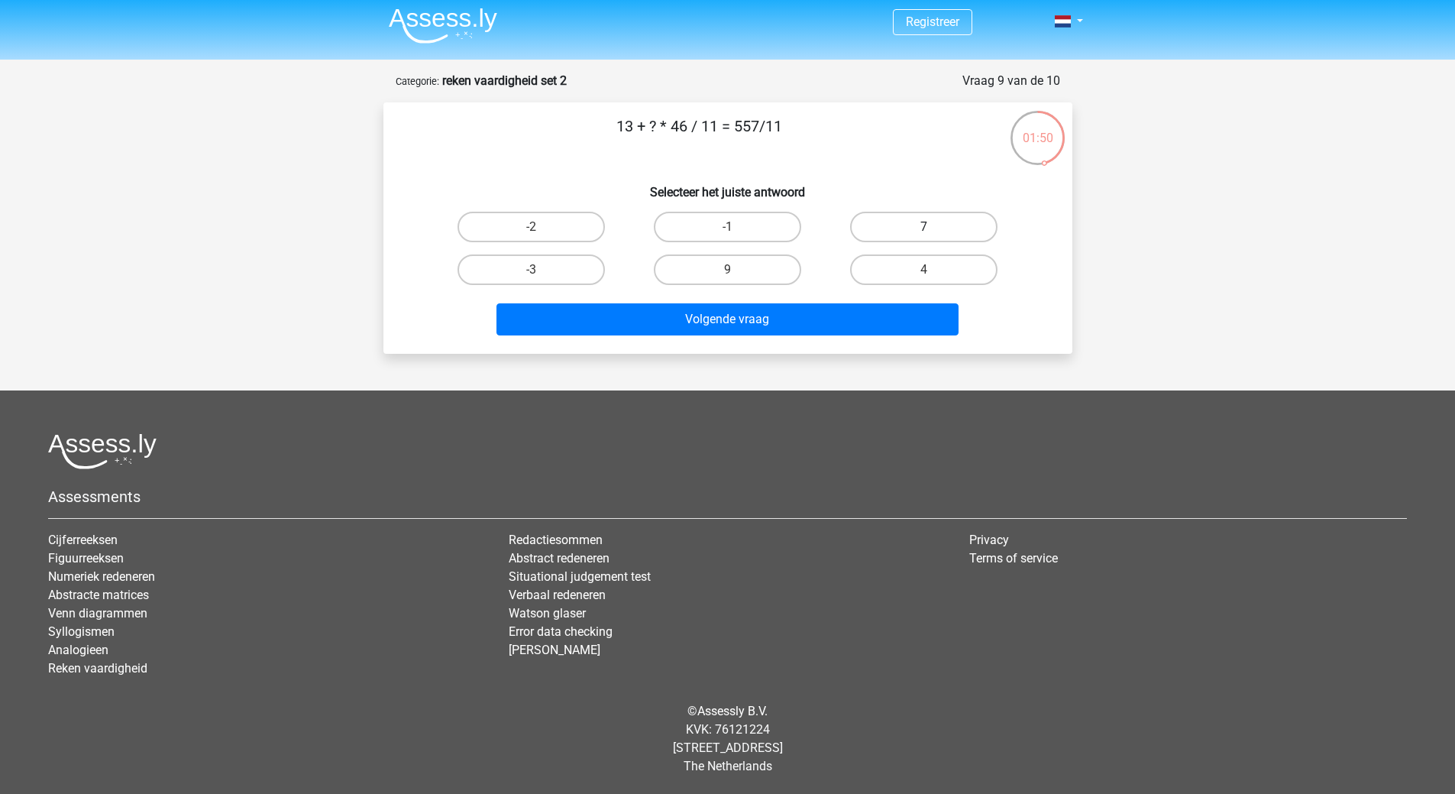
click at [935, 225] on label "7" at bounding box center [923, 227] width 147 height 31
click at [934, 227] on input "7" at bounding box center [929, 232] width 10 height 10
radio input "true"
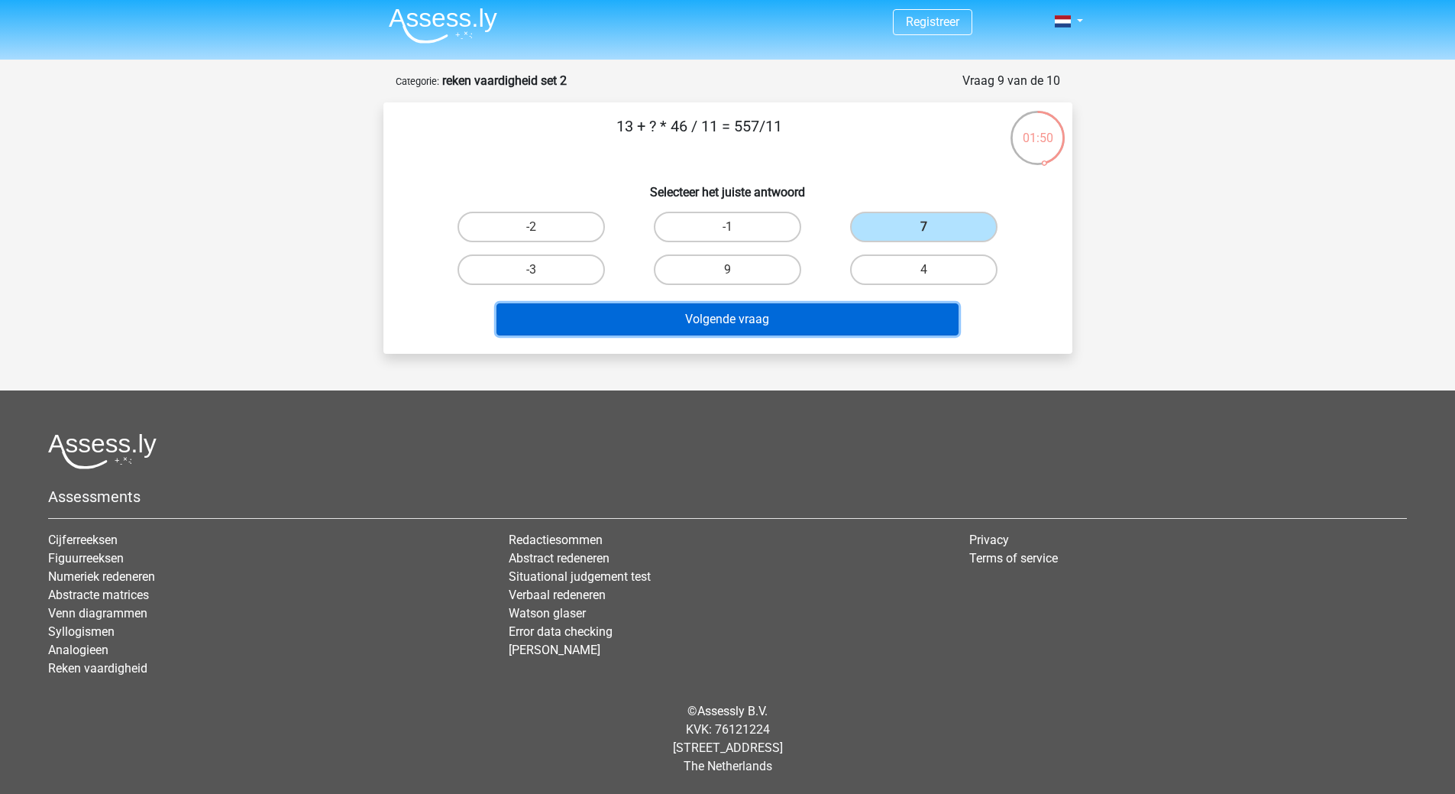
click at [856, 308] on button "Volgende vraag" at bounding box center [728, 319] width 462 height 32
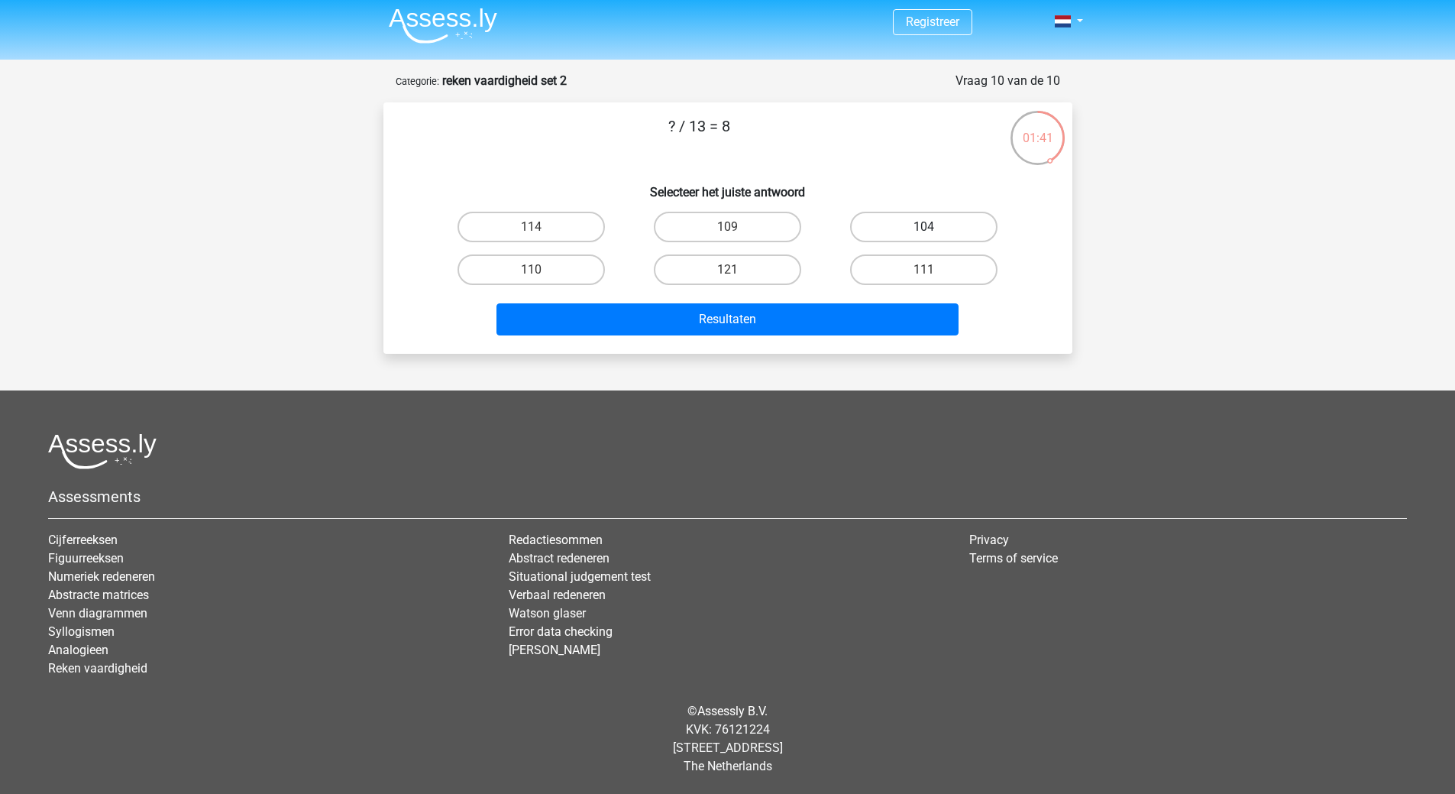
click at [909, 225] on label "104" at bounding box center [923, 227] width 147 height 31
click at [924, 227] on input "104" at bounding box center [929, 232] width 10 height 10
radio input "true"
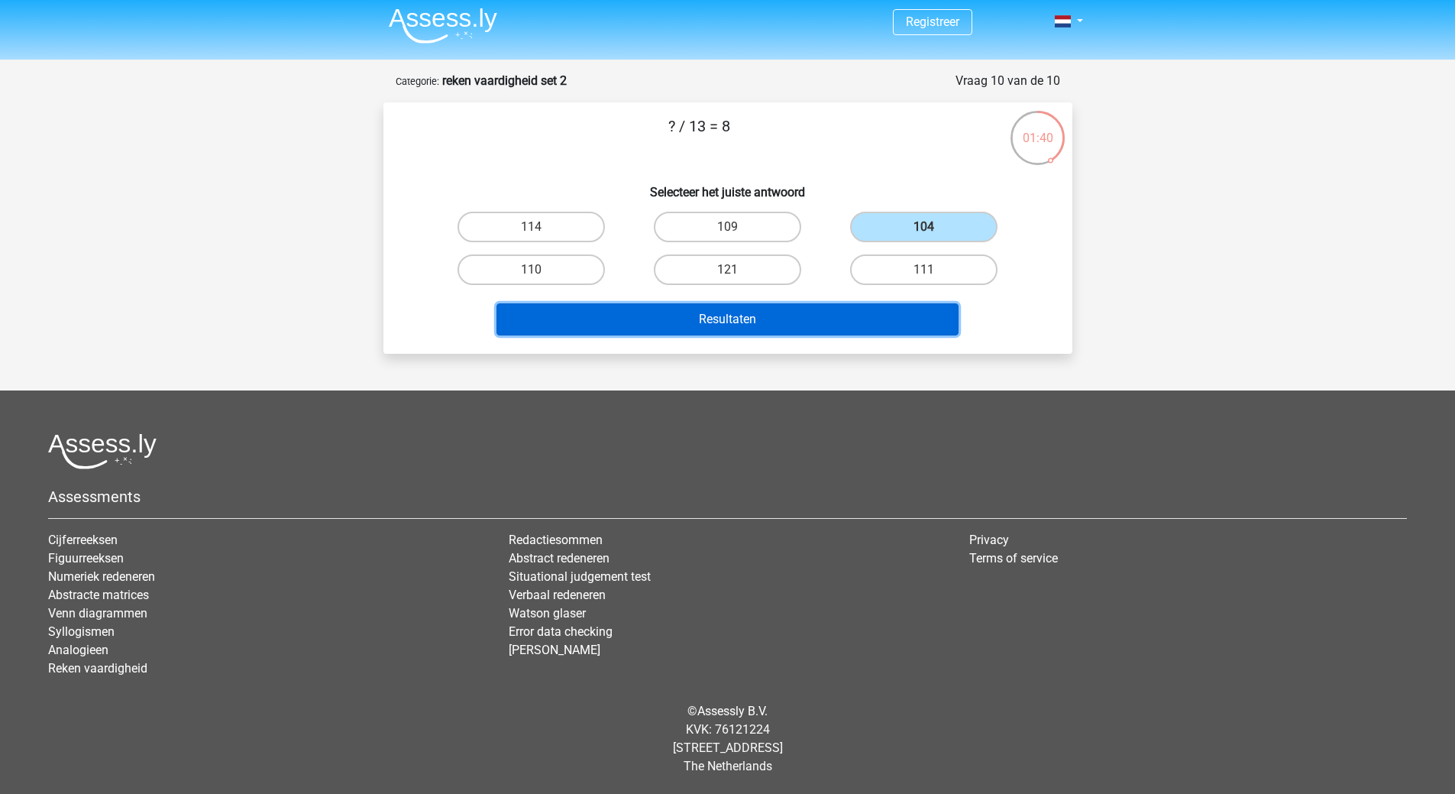
click at [831, 315] on button "Resultaten" at bounding box center [728, 319] width 462 height 32
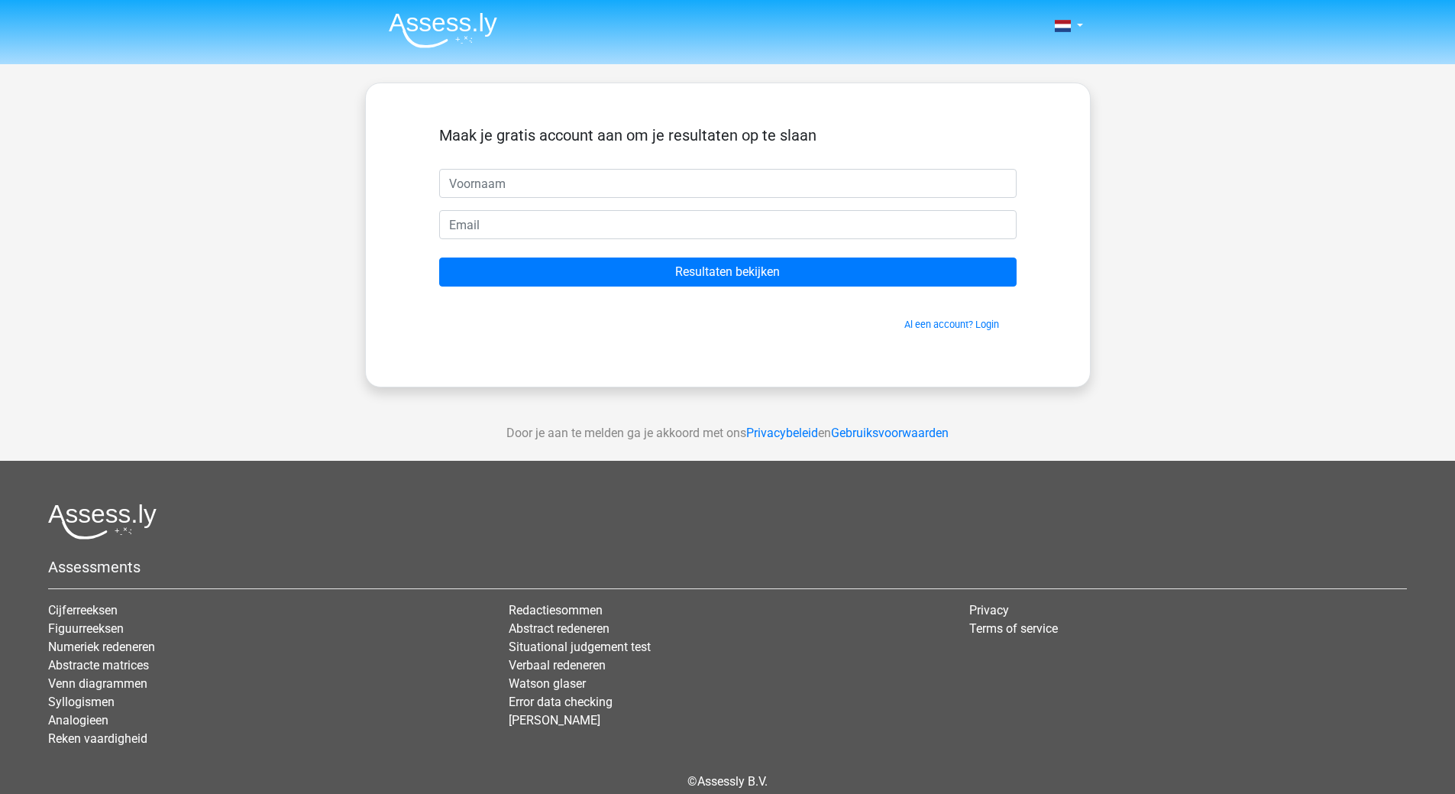
click at [513, 183] on input "text" at bounding box center [727, 183] width 577 height 29
type input "[PERSON_NAME]"
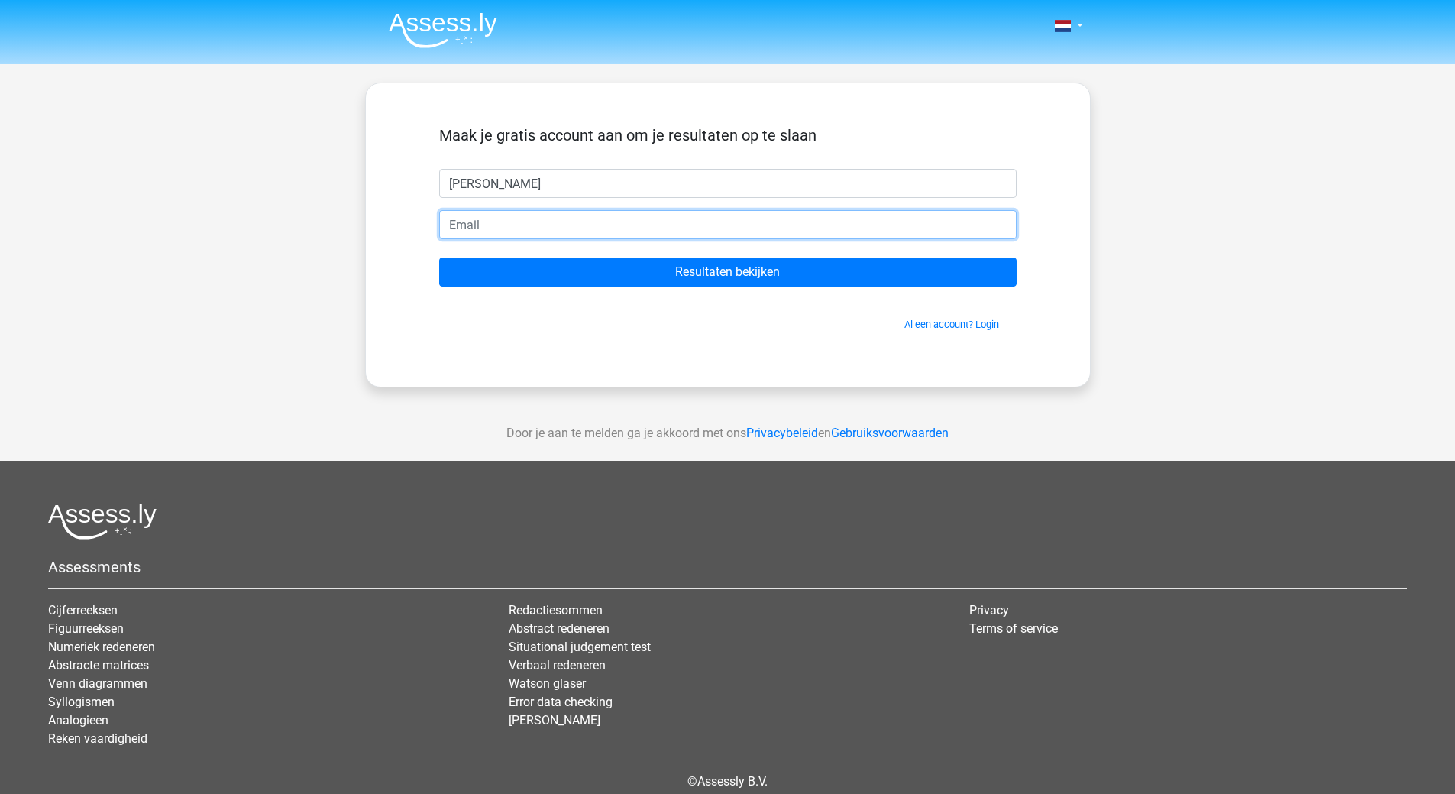
click at [503, 231] on input "email" at bounding box center [727, 224] width 577 height 29
type input "[EMAIL_ADDRESS][DOMAIN_NAME]"
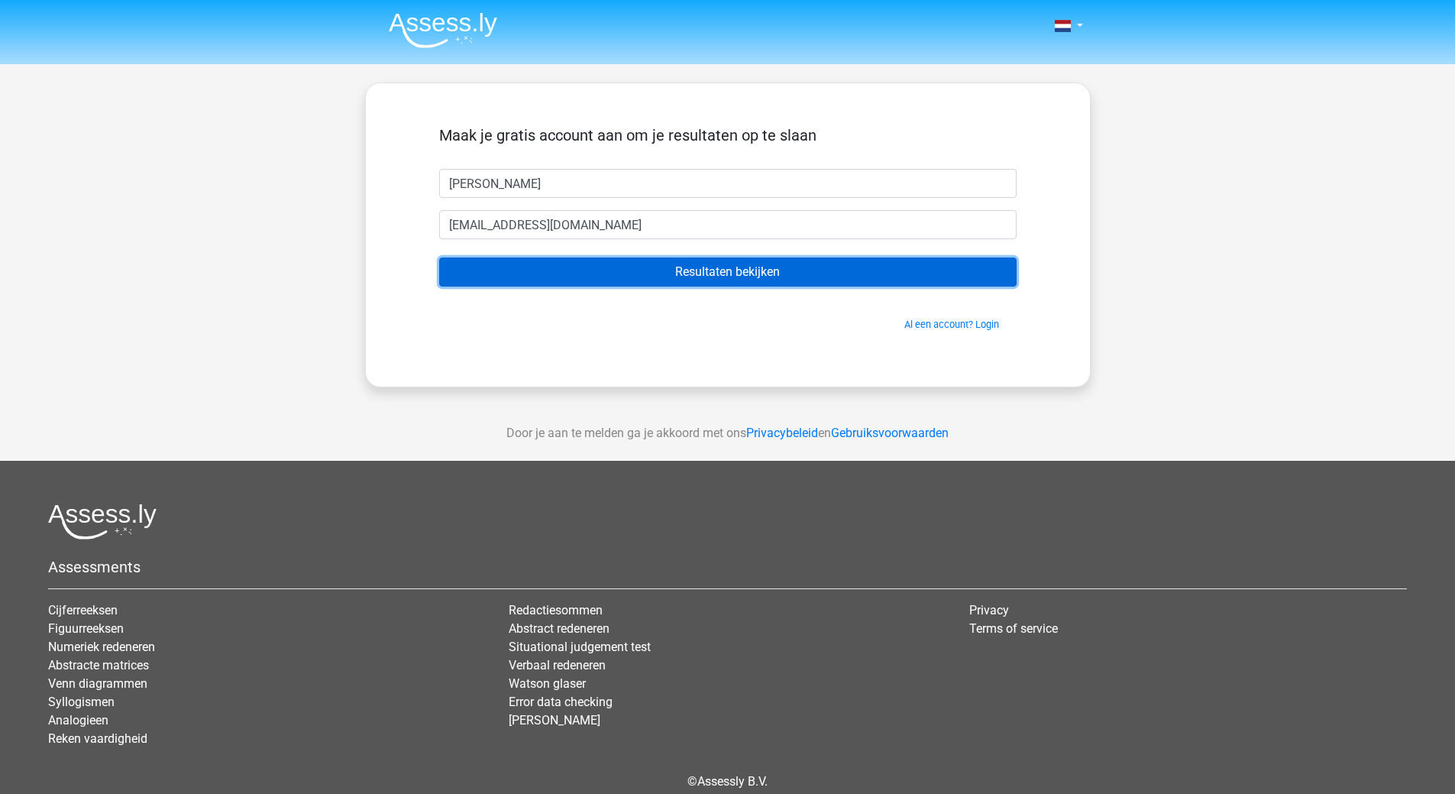
click at [725, 266] on input "Resultaten bekijken" at bounding box center [727, 271] width 577 height 29
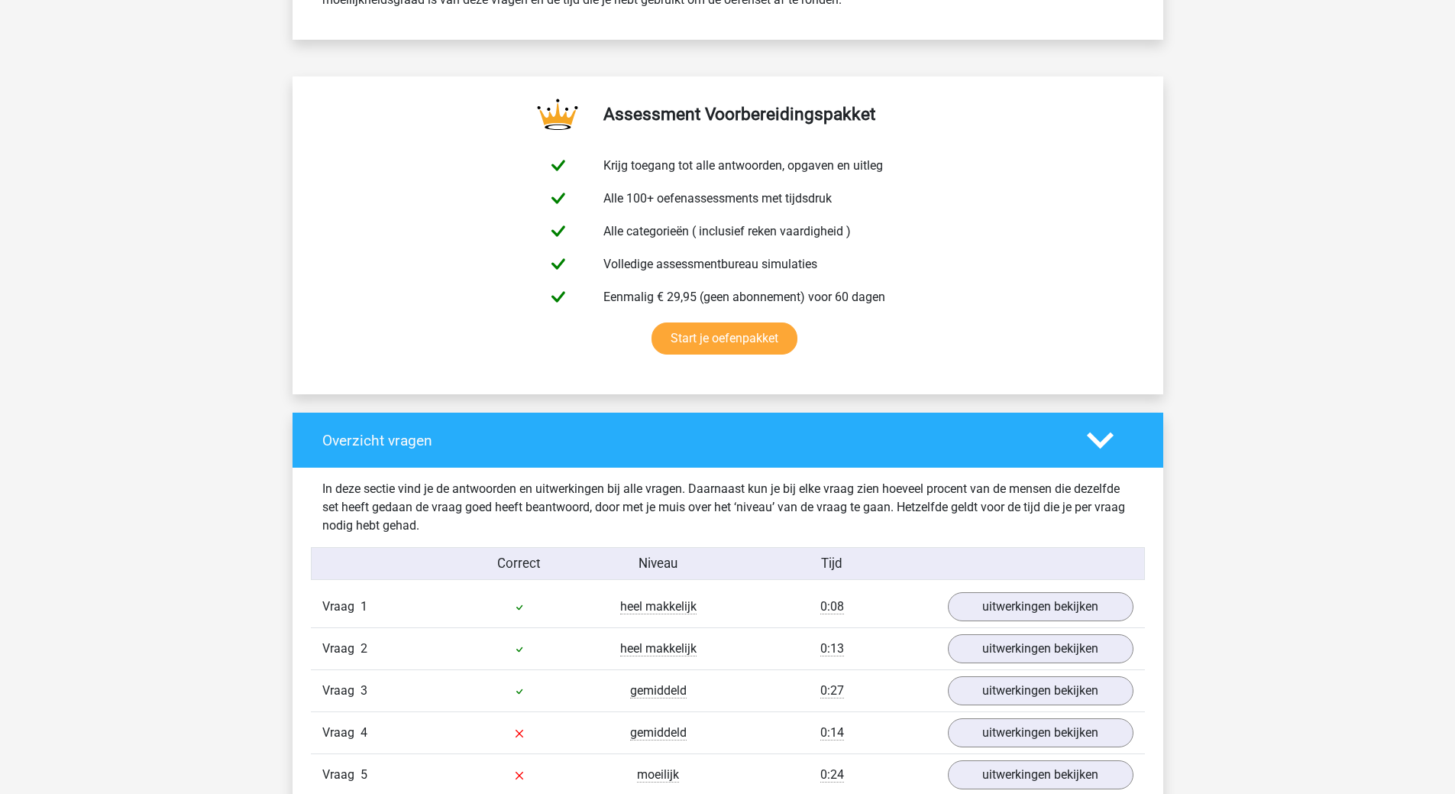
scroll to position [993, 0]
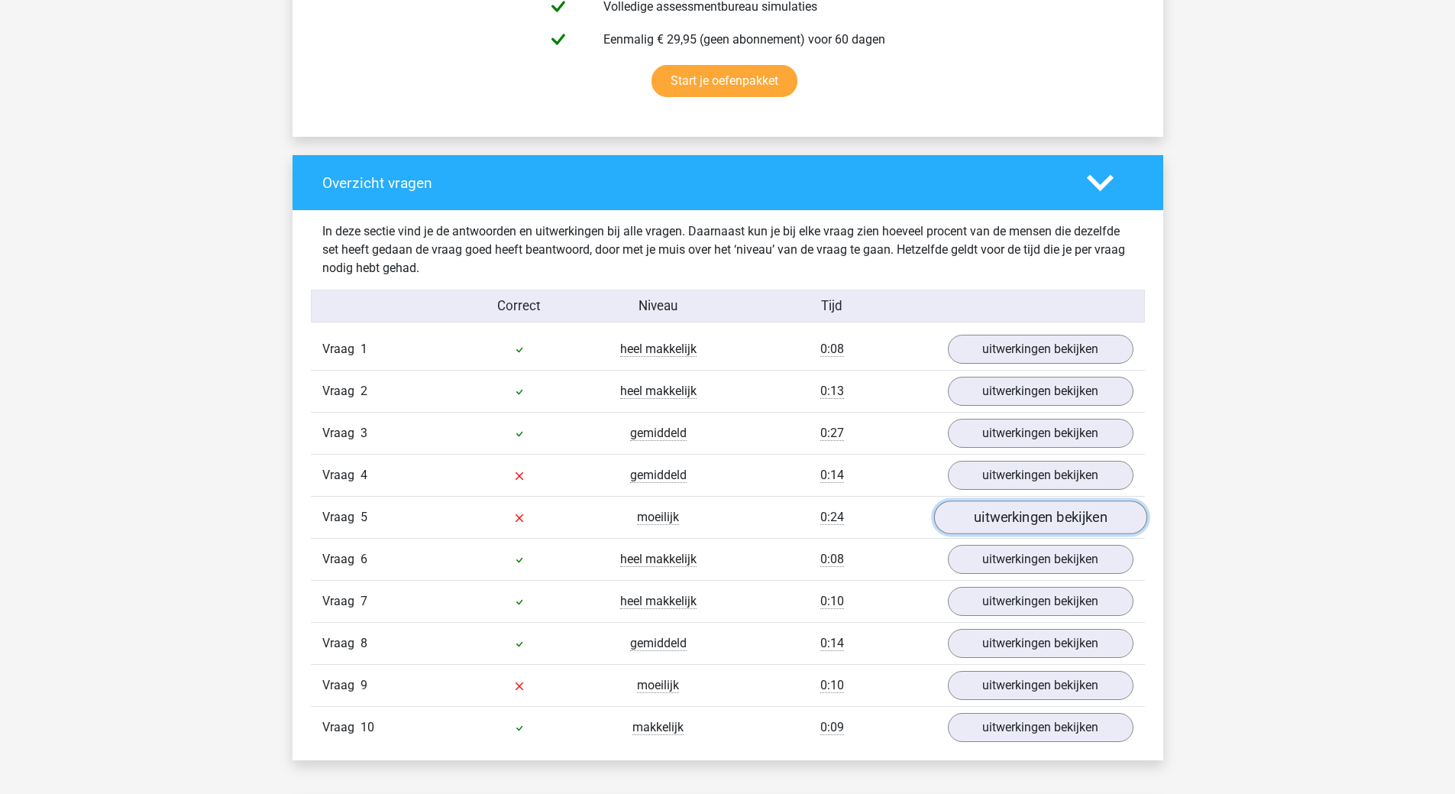
click at [1050, 516] on link "uitwerkingen bekijken" at bounding box center [1039, 518] width 213 height 34
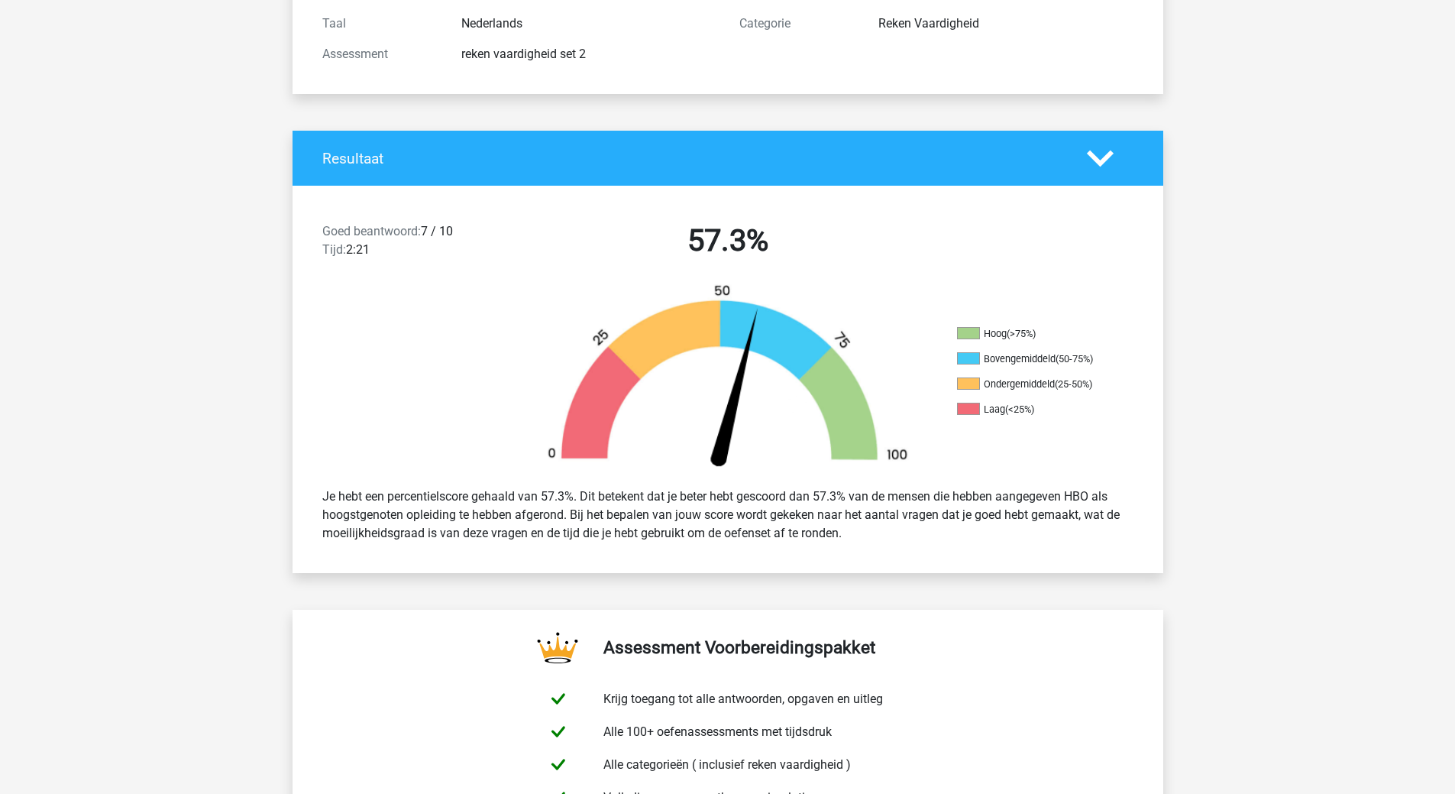
scroll to position [0, 0]
